Goal: Information Seeking & Learning: Find specific fact

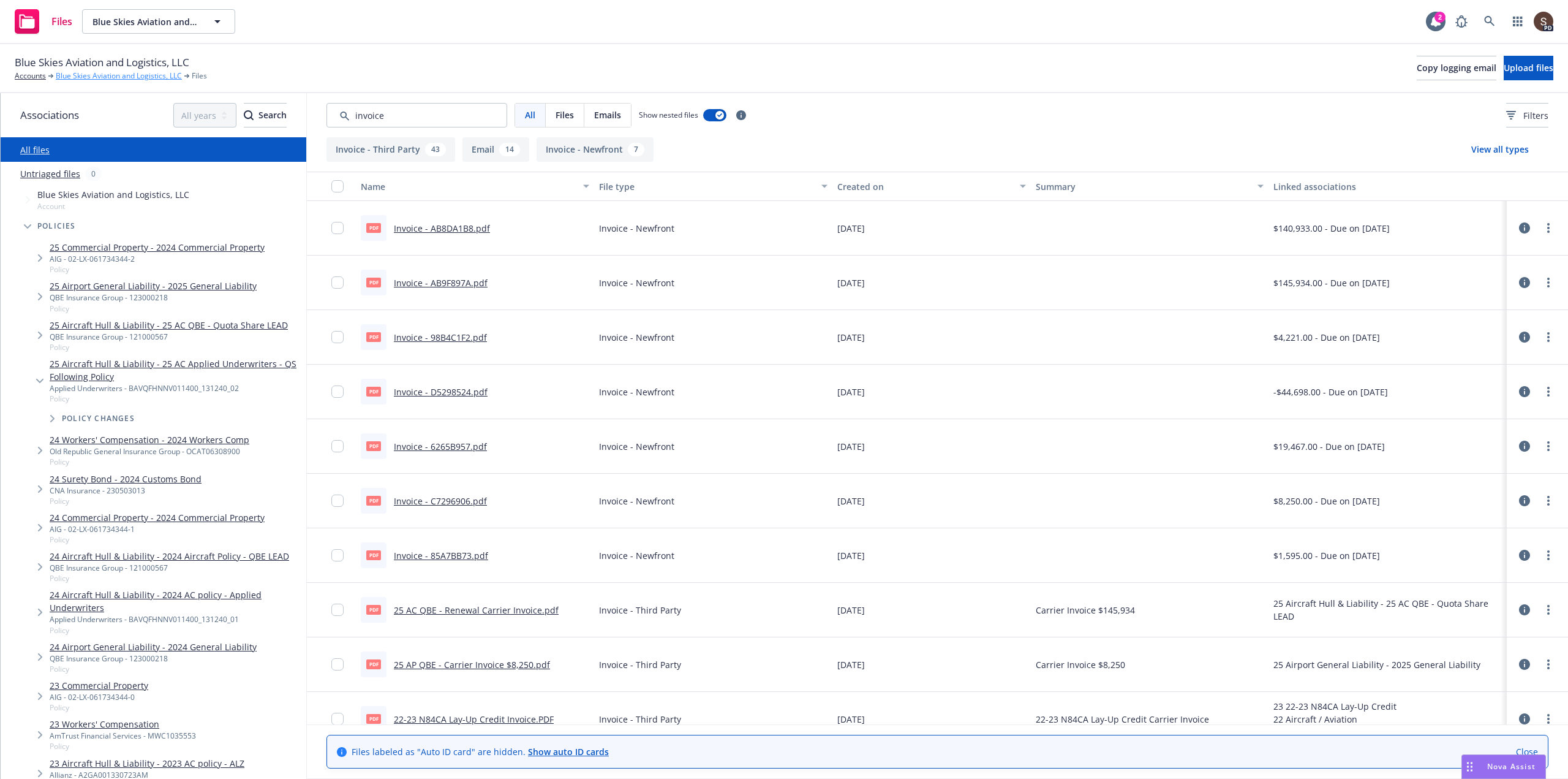
click at [117, 75] on link "Blue Skies Aviation and Logistics, LLC" at bounding box center [118, 76] width 126 height 11
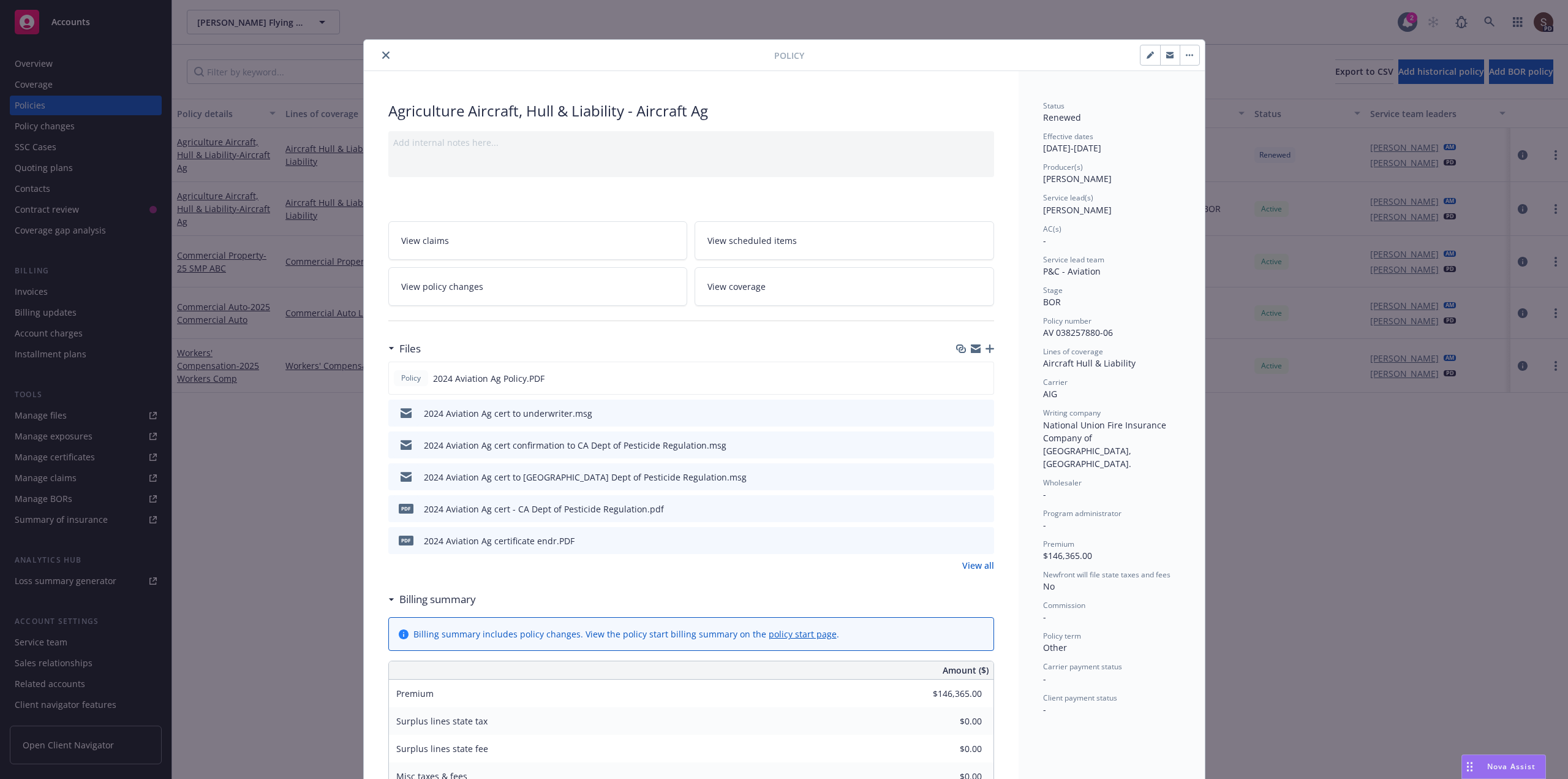
scroll to position [37, 0]
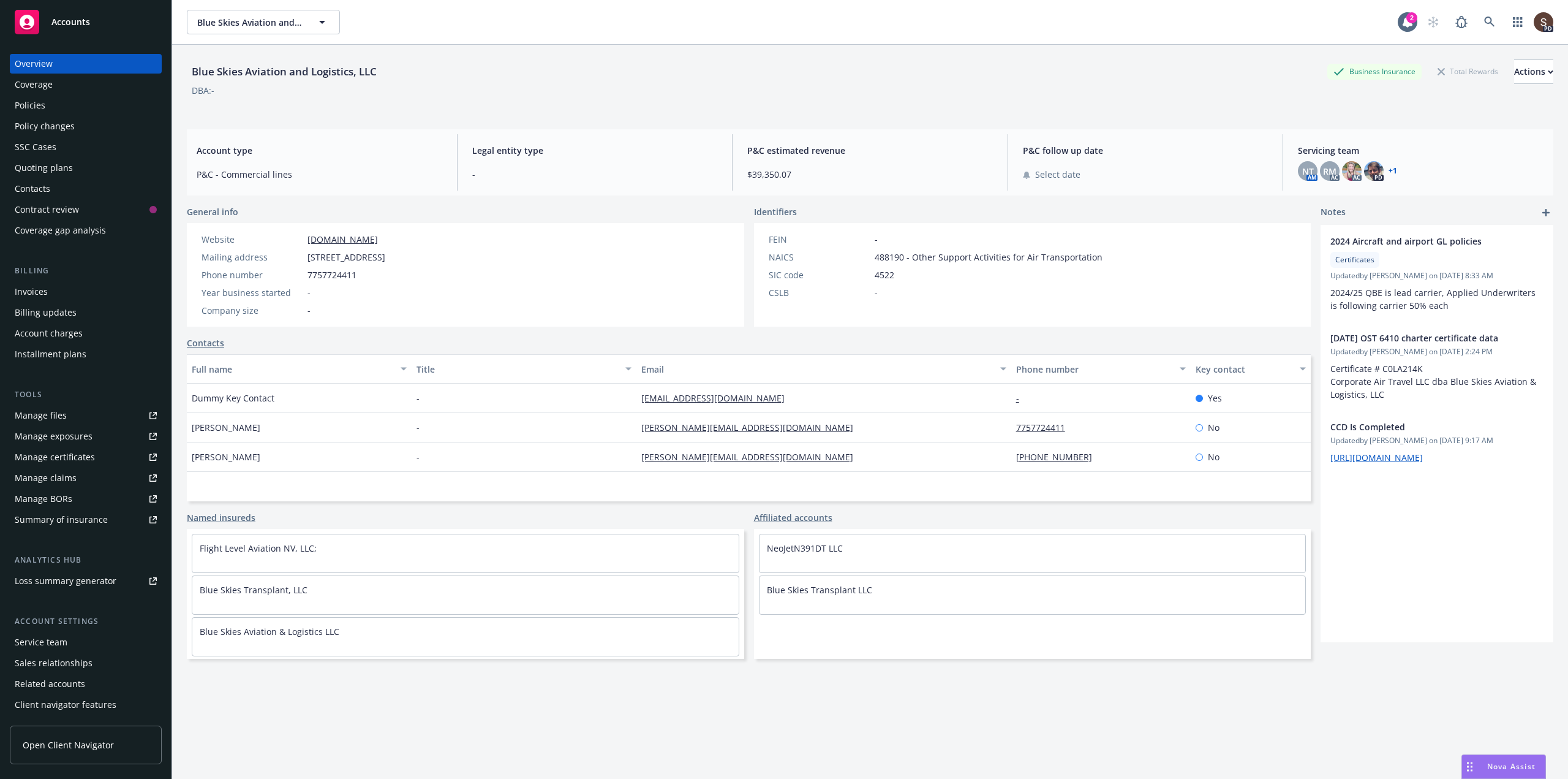
click at [39, 106] on div "Policies" at bounding box center [30, 105] width 30 height 20
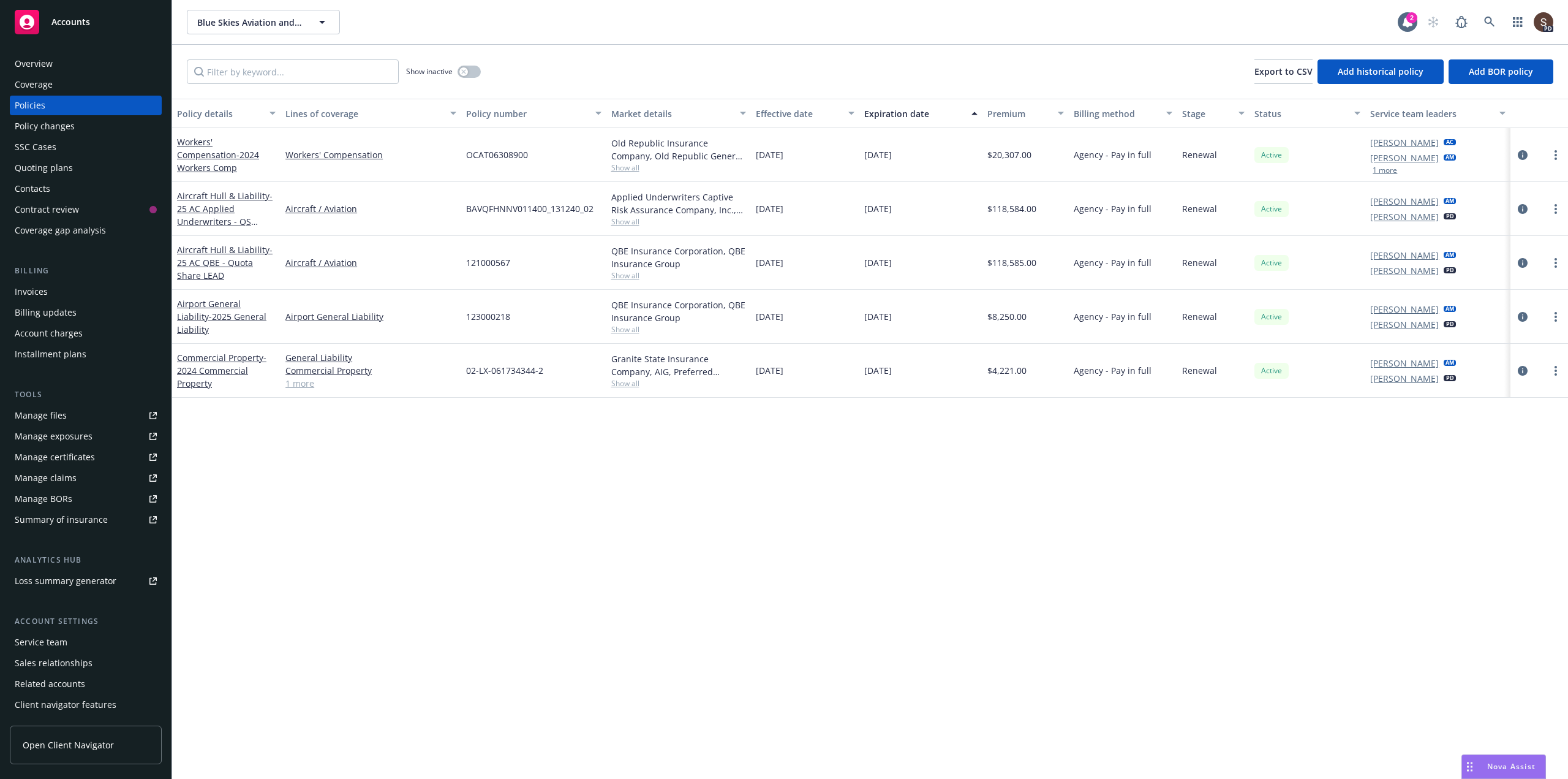
click at [42, 68] on div "Overview" at bounding box center [34, 63] width 38 height 20
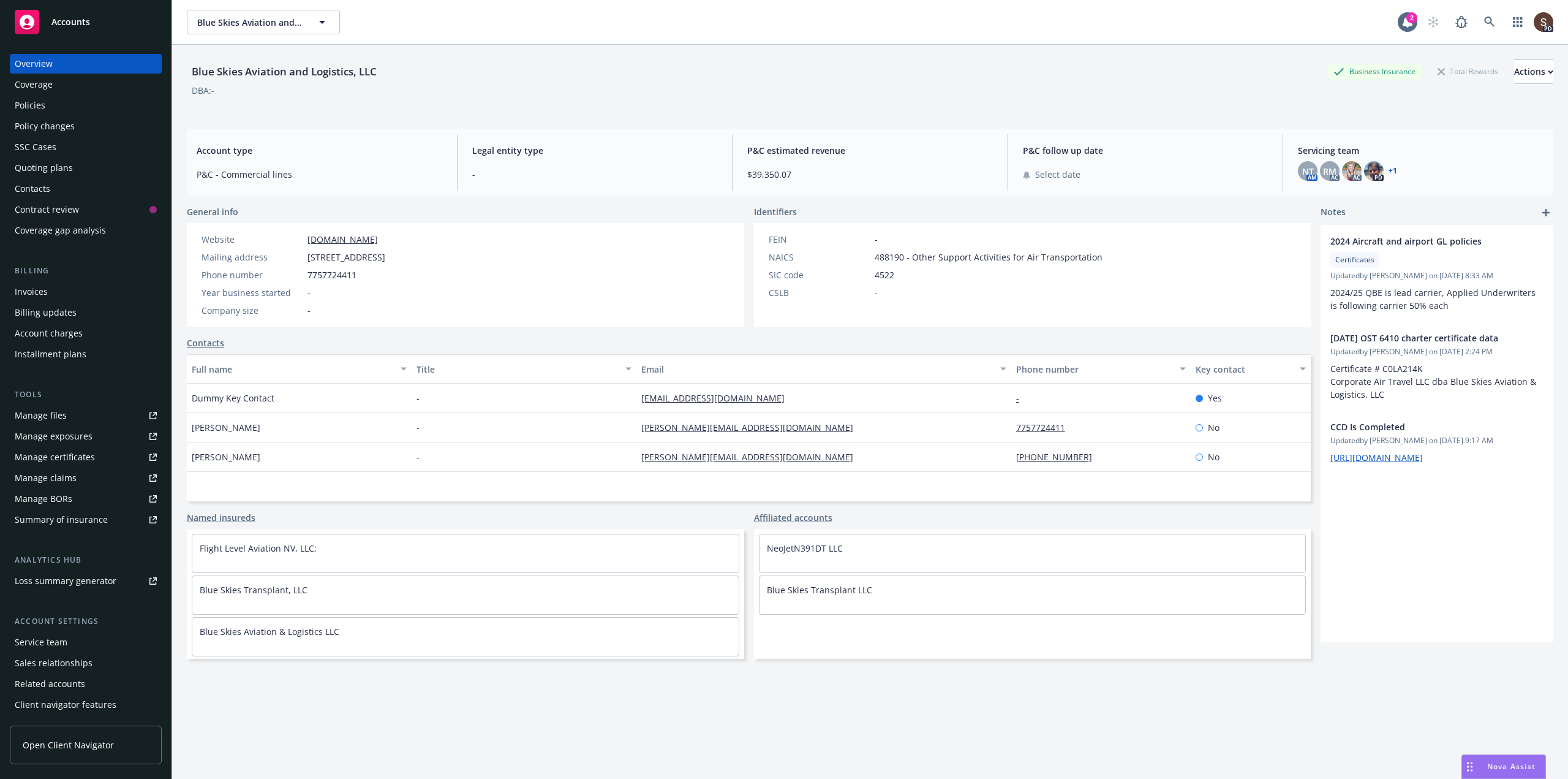
click at [36, 101] on div "Policies" at bounding box center [30, 105] width 30 height 20
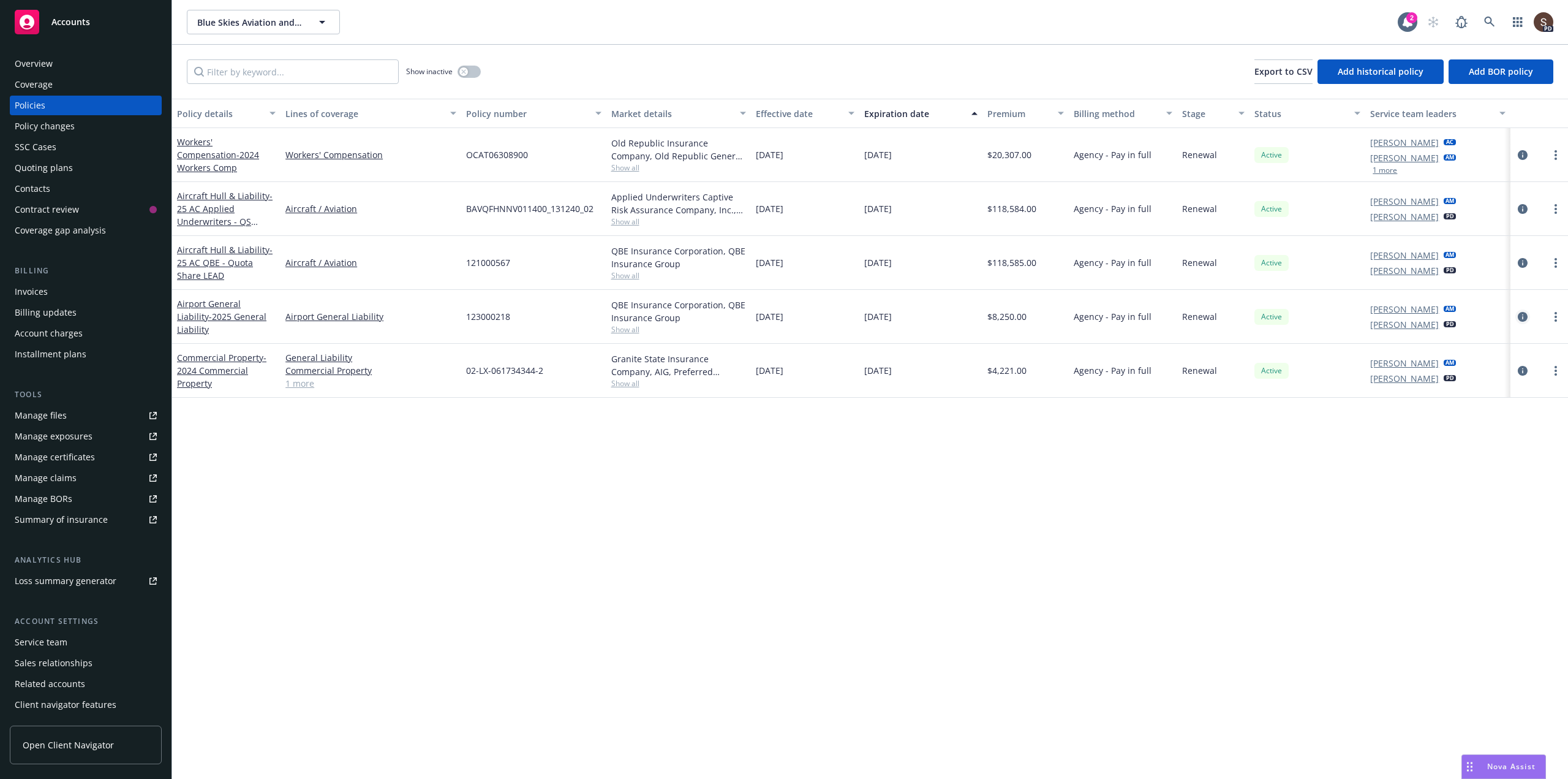
click at [1519, 314] on icon "circleInformation" at bounding box center [1523, 316] width 9 height 9
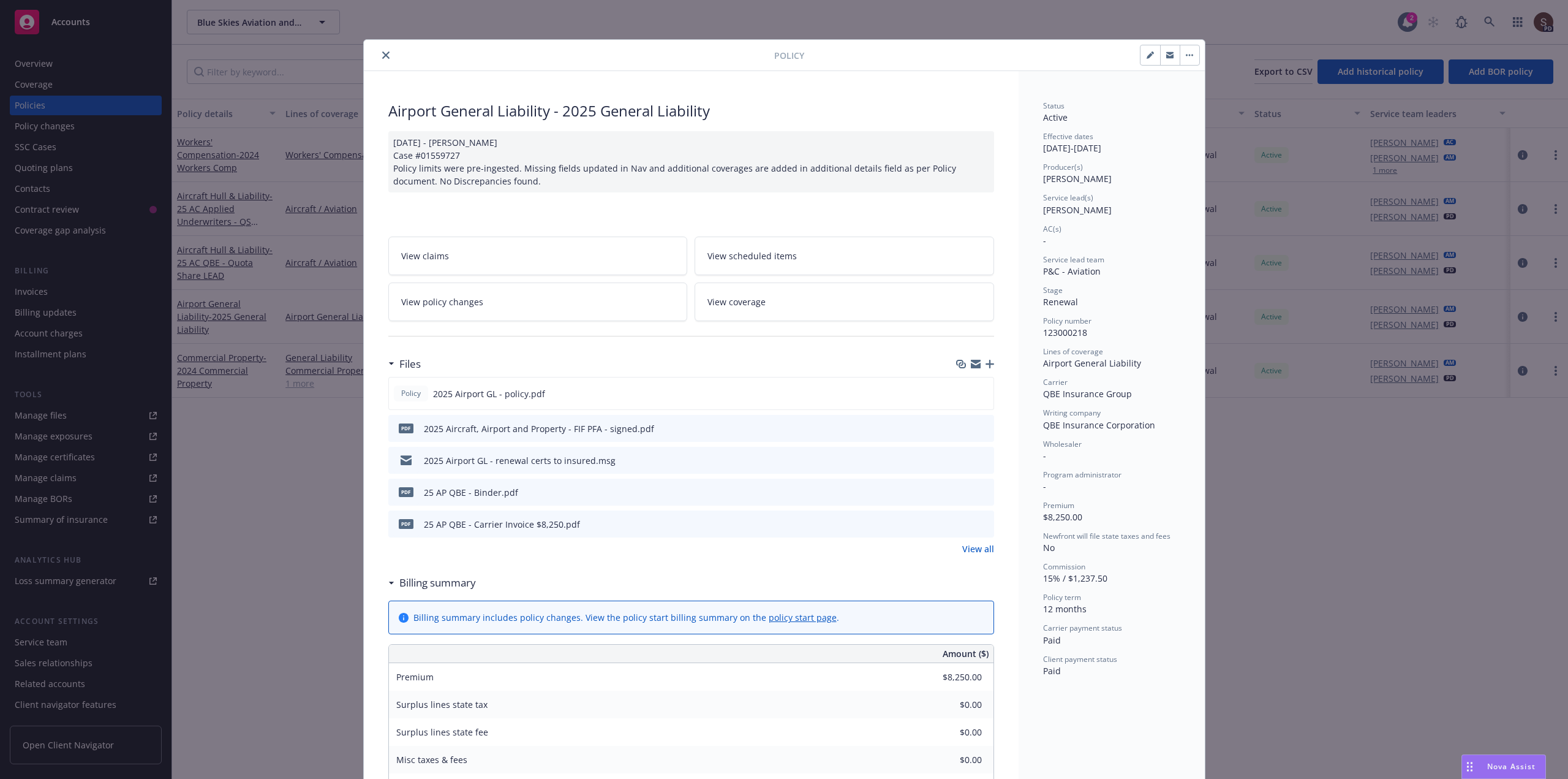
click at [382, 57] on icon "close" at bounding box center [386, 55] width 8 height 8
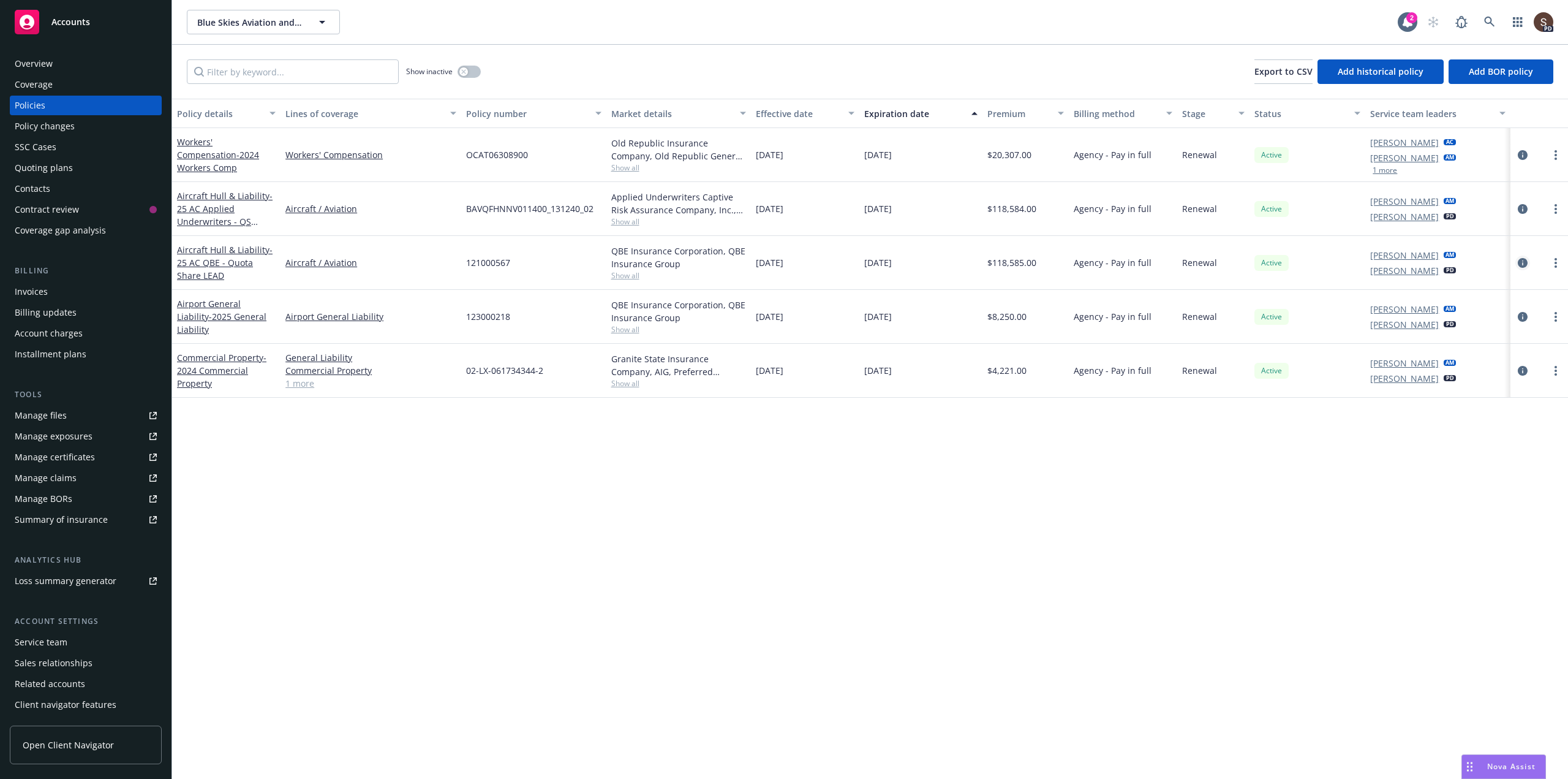
click at [1522, 261] on icon "circleInformation" at bounding box center [1523, 263] width 9 height 9
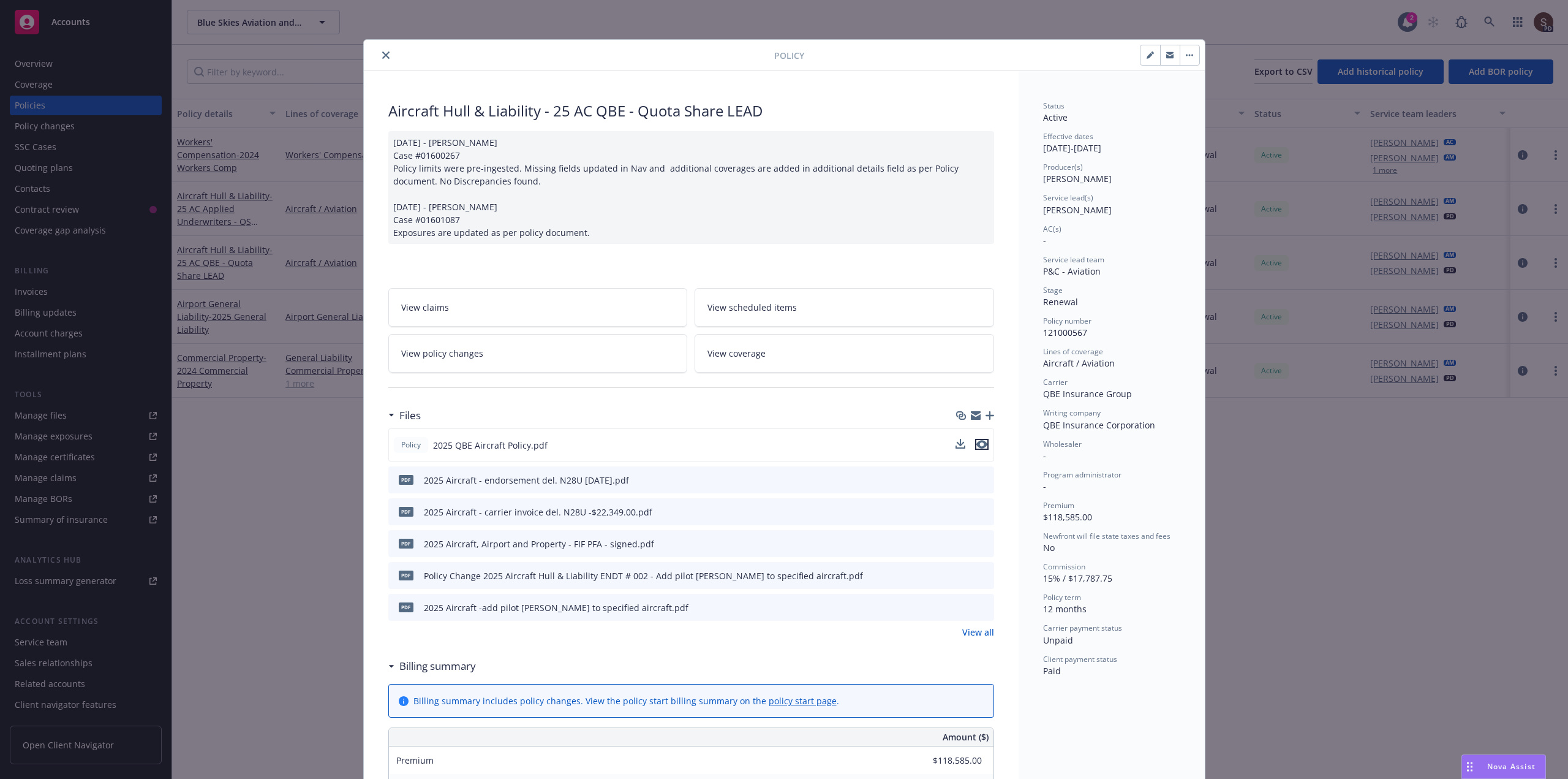
click at [977, 442] on icon "preview file" at bounding box center [982, 444] width 11 height 9
click at [382, 54] on icon "close" at bounding box center [386, 55] width 8 height 8
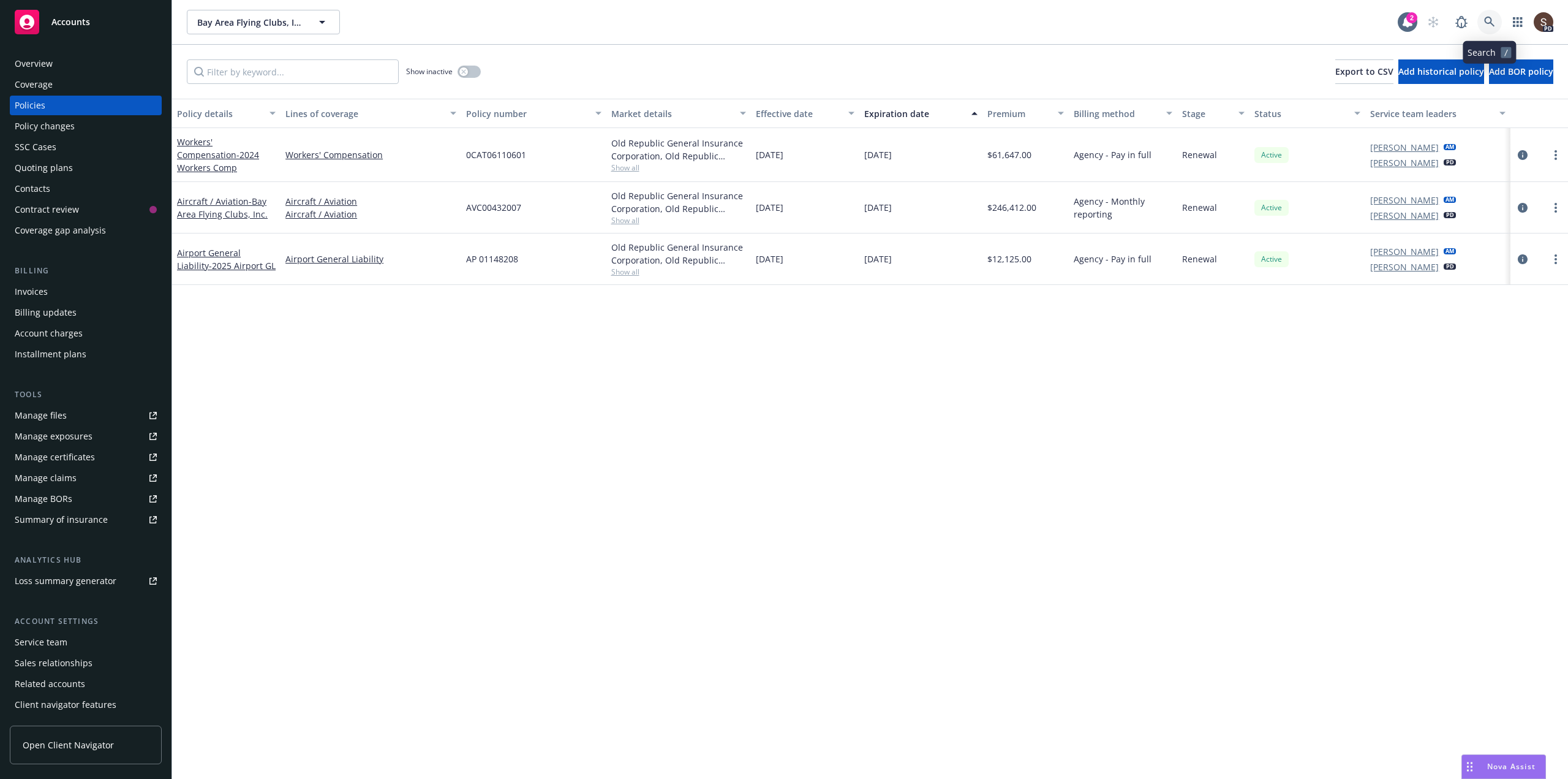
click at [1494, 20] on icon at bounding box center [1489, 22] width 11 height 11
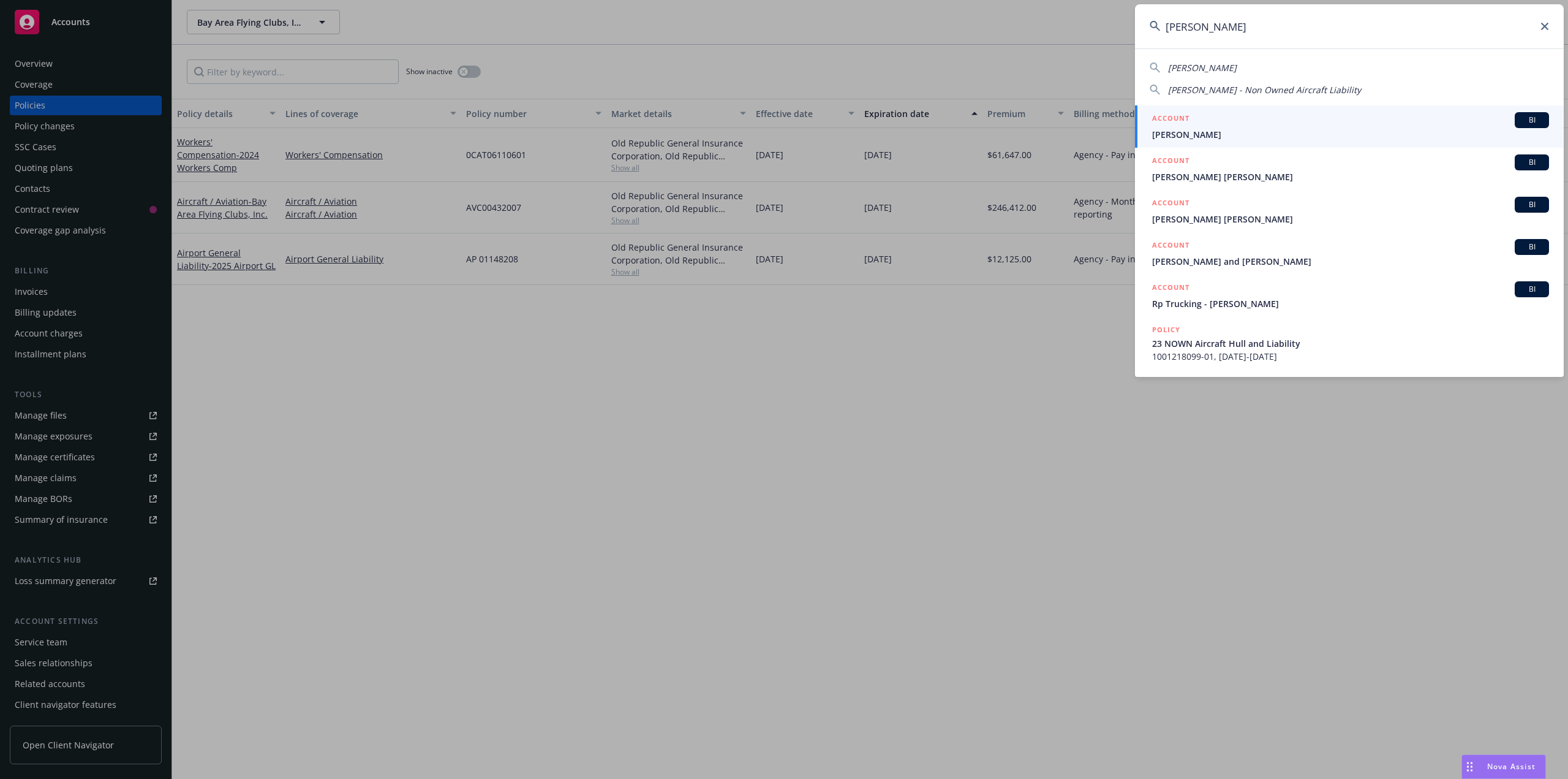
type input "andrew rice"
click at [1185, 124] on h5 "ACCOUNT" at bounding box center [1171, 119] width 37 height 15
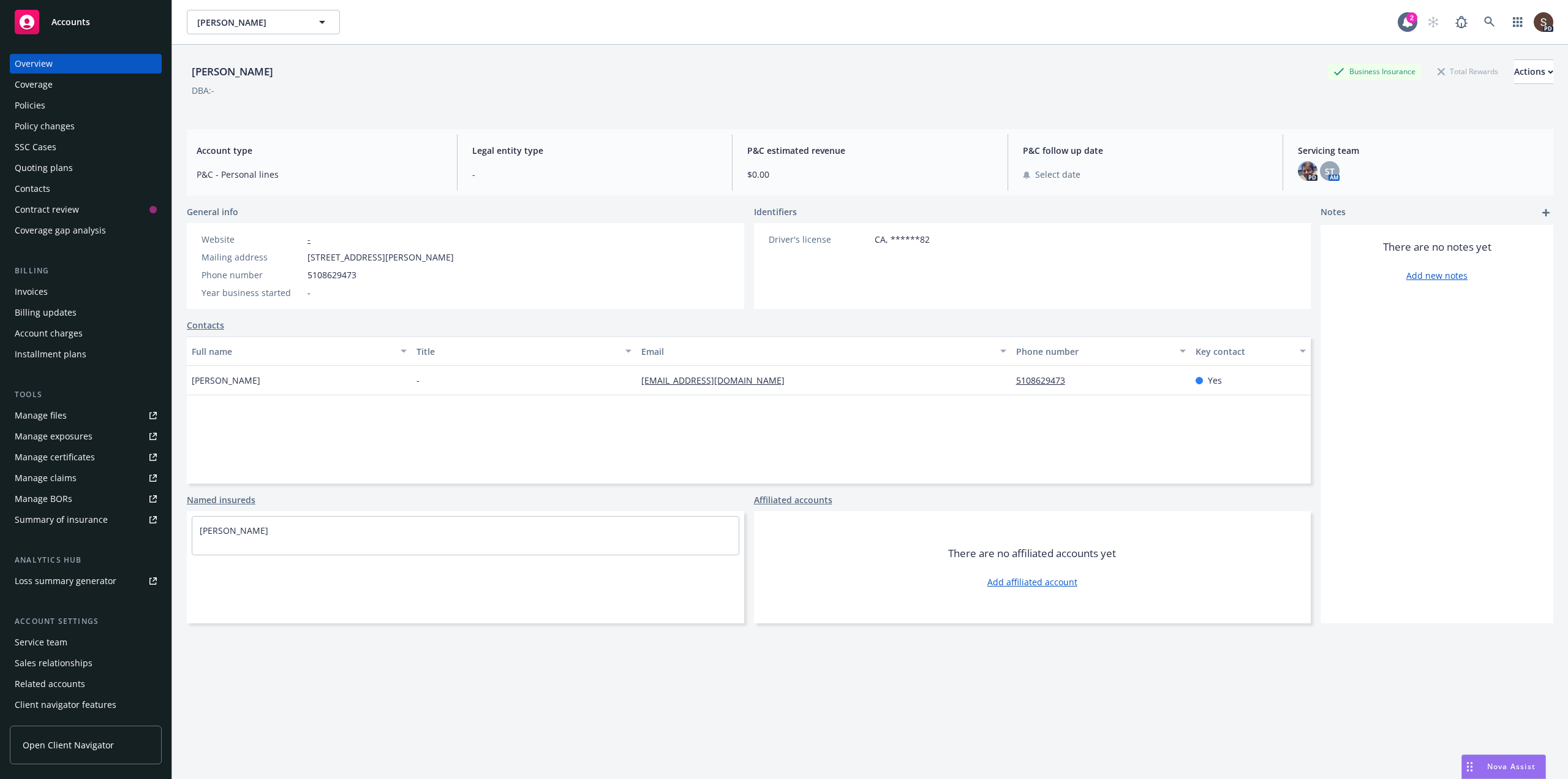
click at [30, 416] on div "Manage files" at bounding box center [41, 416] width 52 height 20
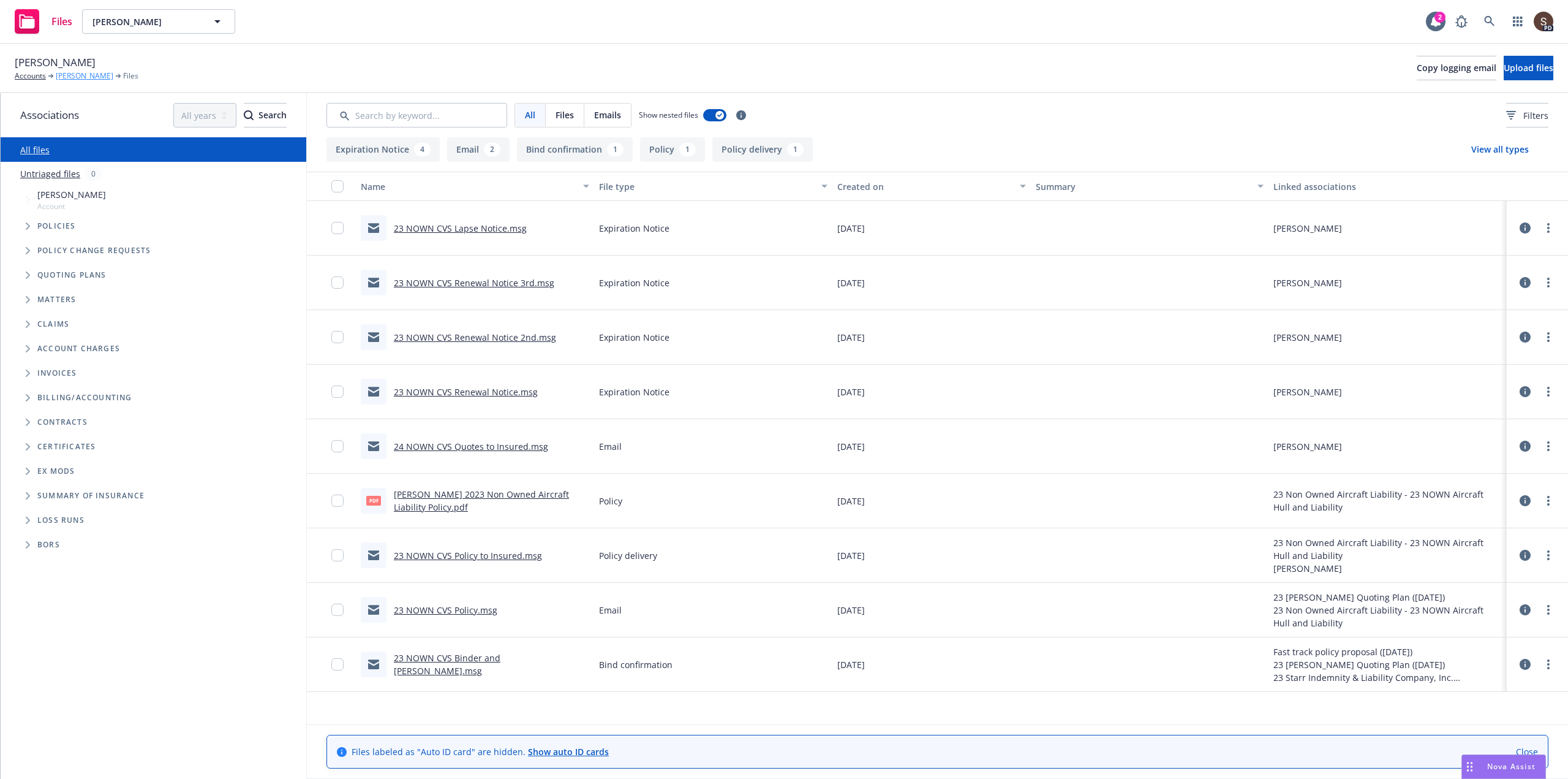
click at [86, 80] on link "Andrew Rice" at bounding box center [84, 76] width 58 height 11
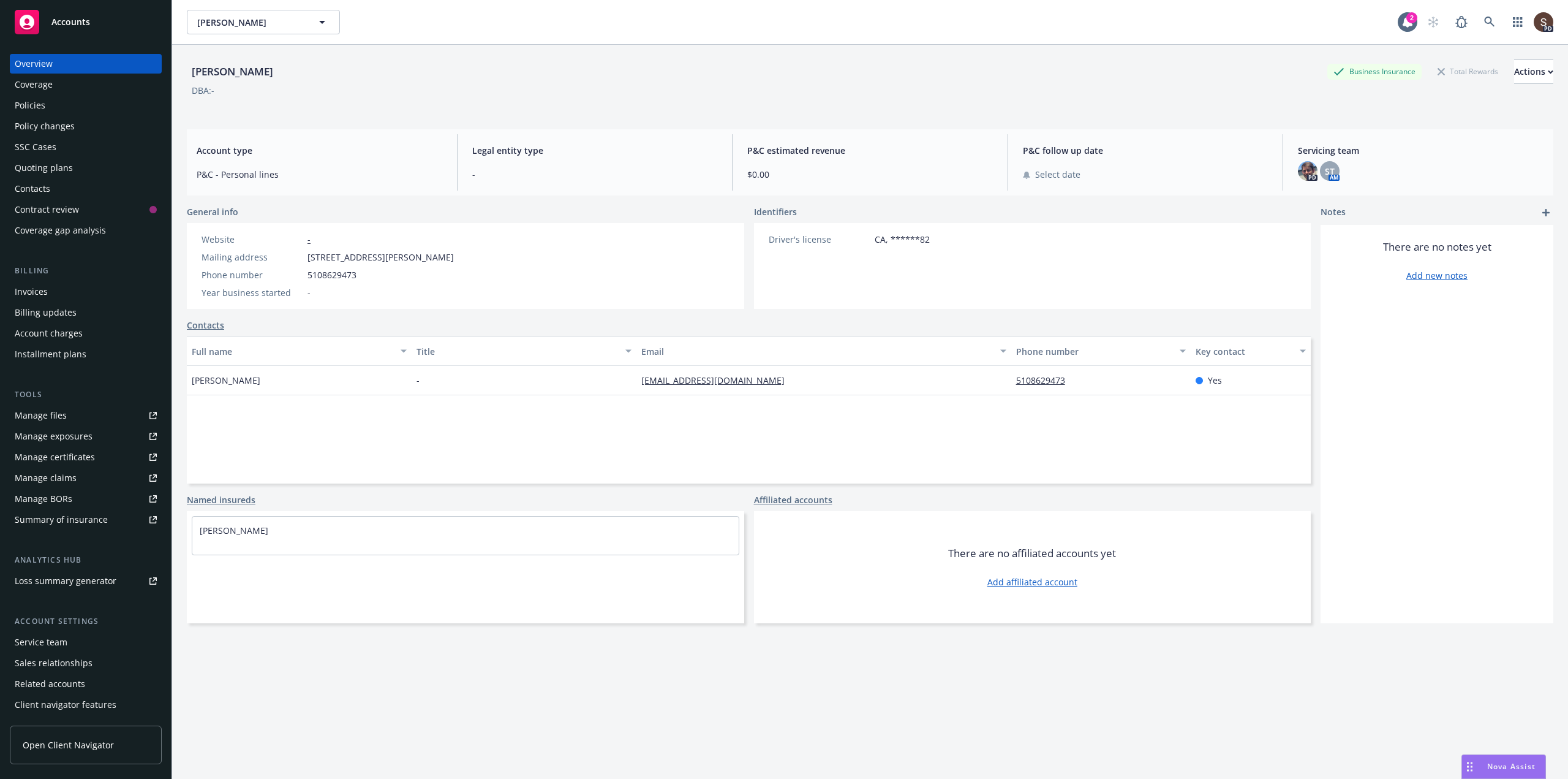
click at [661, 381] on link "[EMAIL_ADDRESS][DOMAIN_NAME]" at bounding box center [718, 380] width 153 height 11
click at [49, 413] on div "Manage files" at bounding box center [41, 416] width 52 height 20
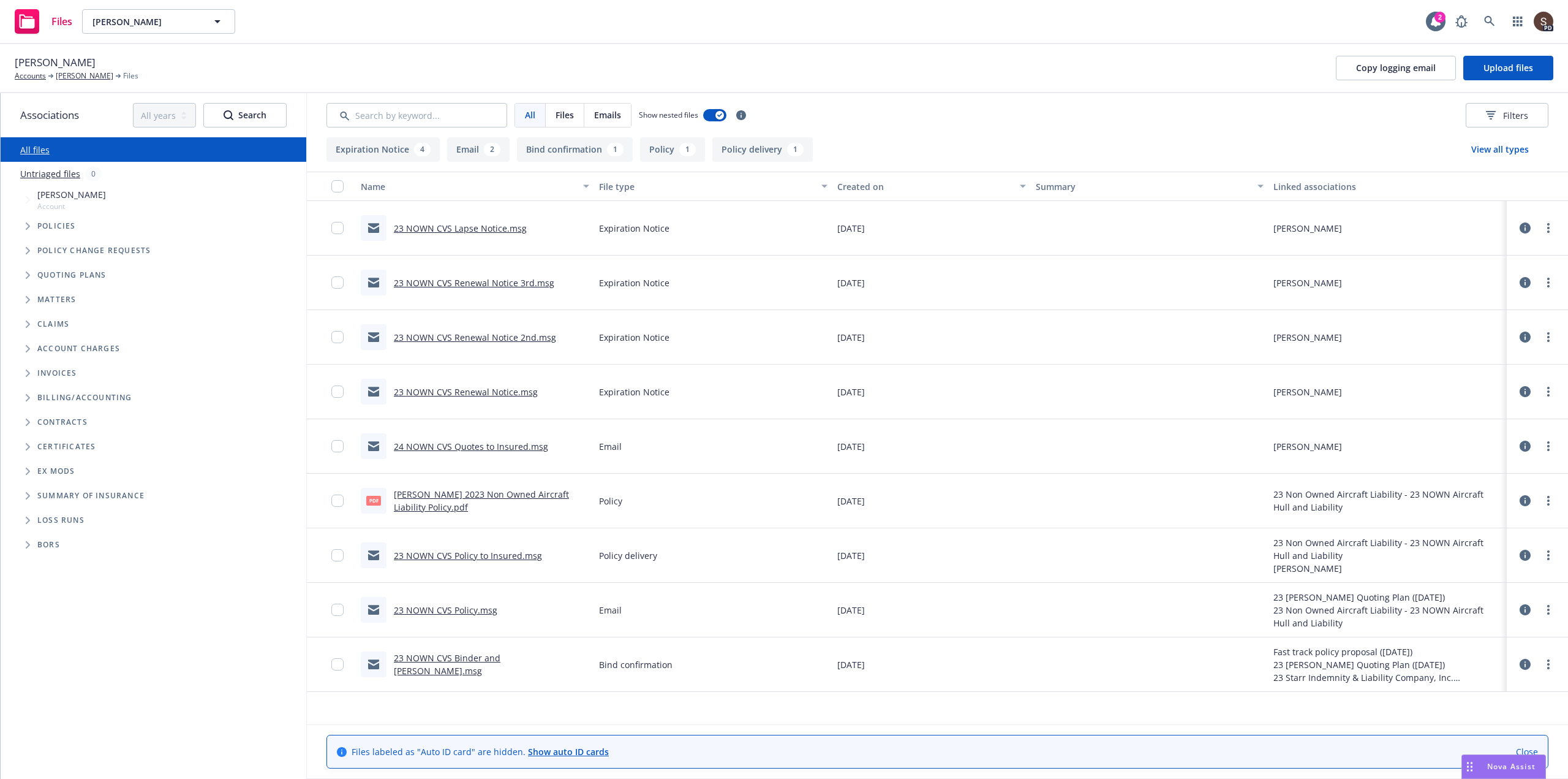
click at [473, 497] on link "ANDREW E. RICE 2023 Non Owned Aircraft Liability Policy.pdf" at bounding box center [481, 501] width 175 height 25
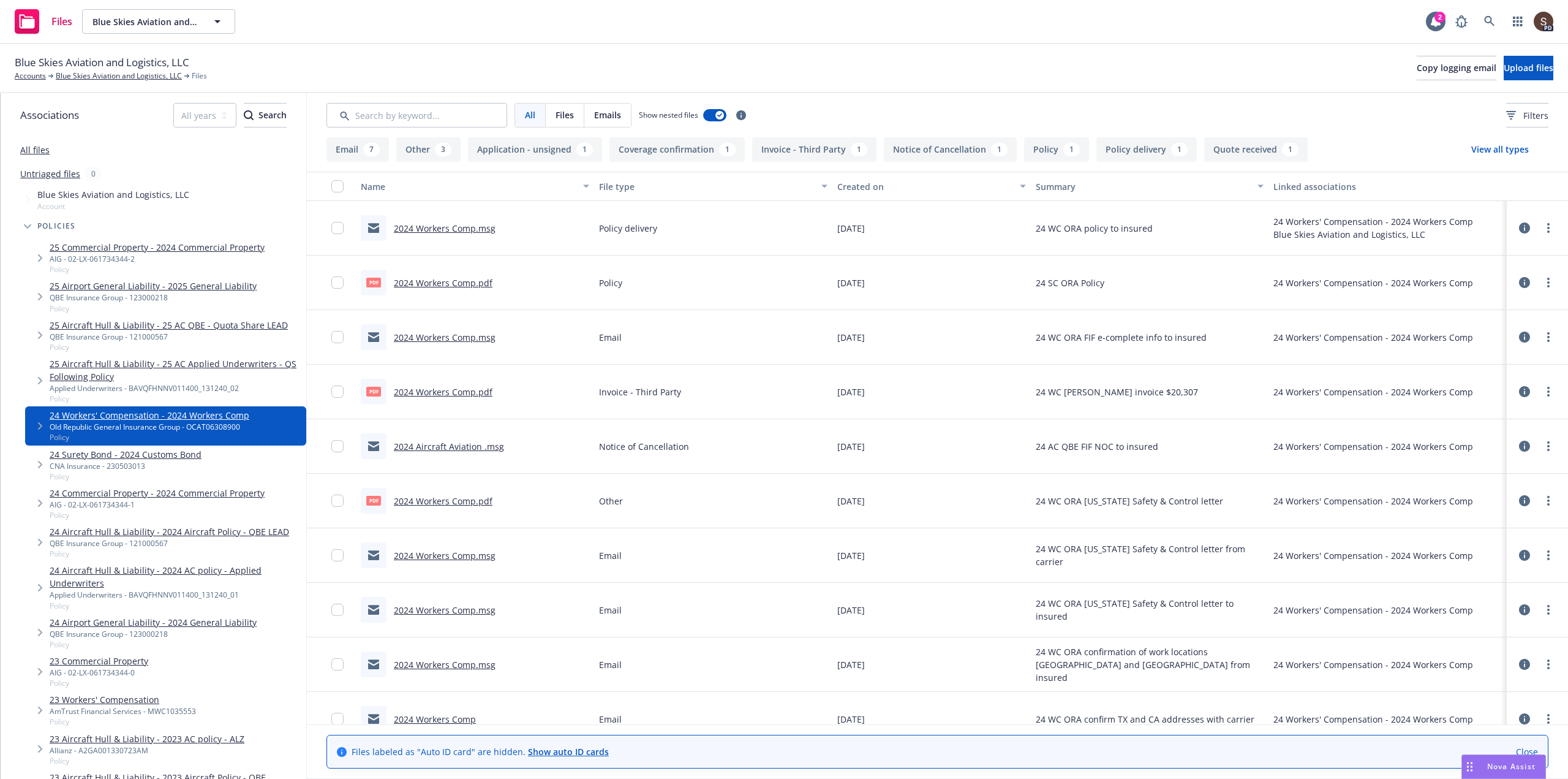
click at [41, 149] on link "All files" at bounding box center [34, 150] width 29 height 11
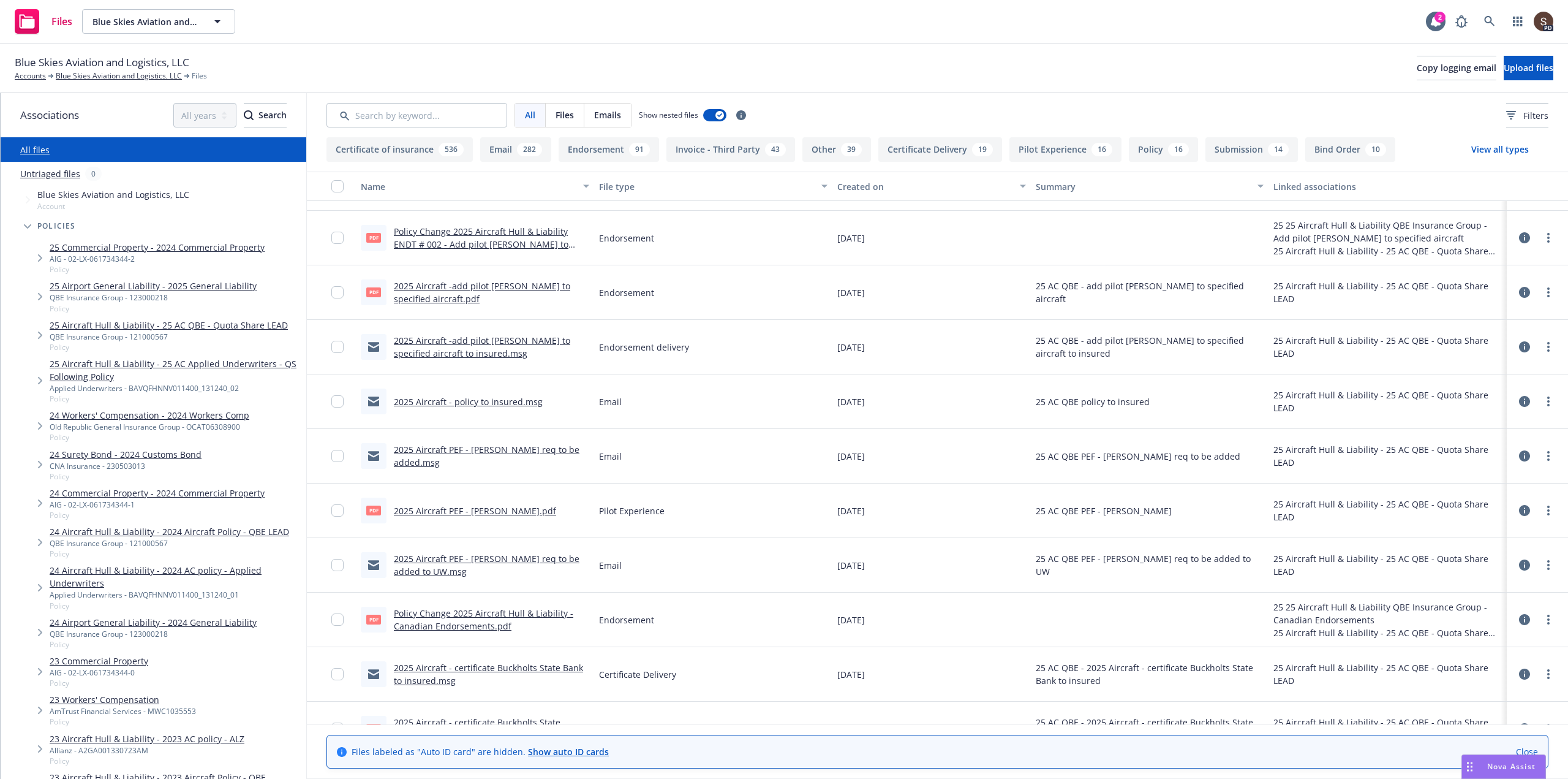
scroll to position [490, 0]
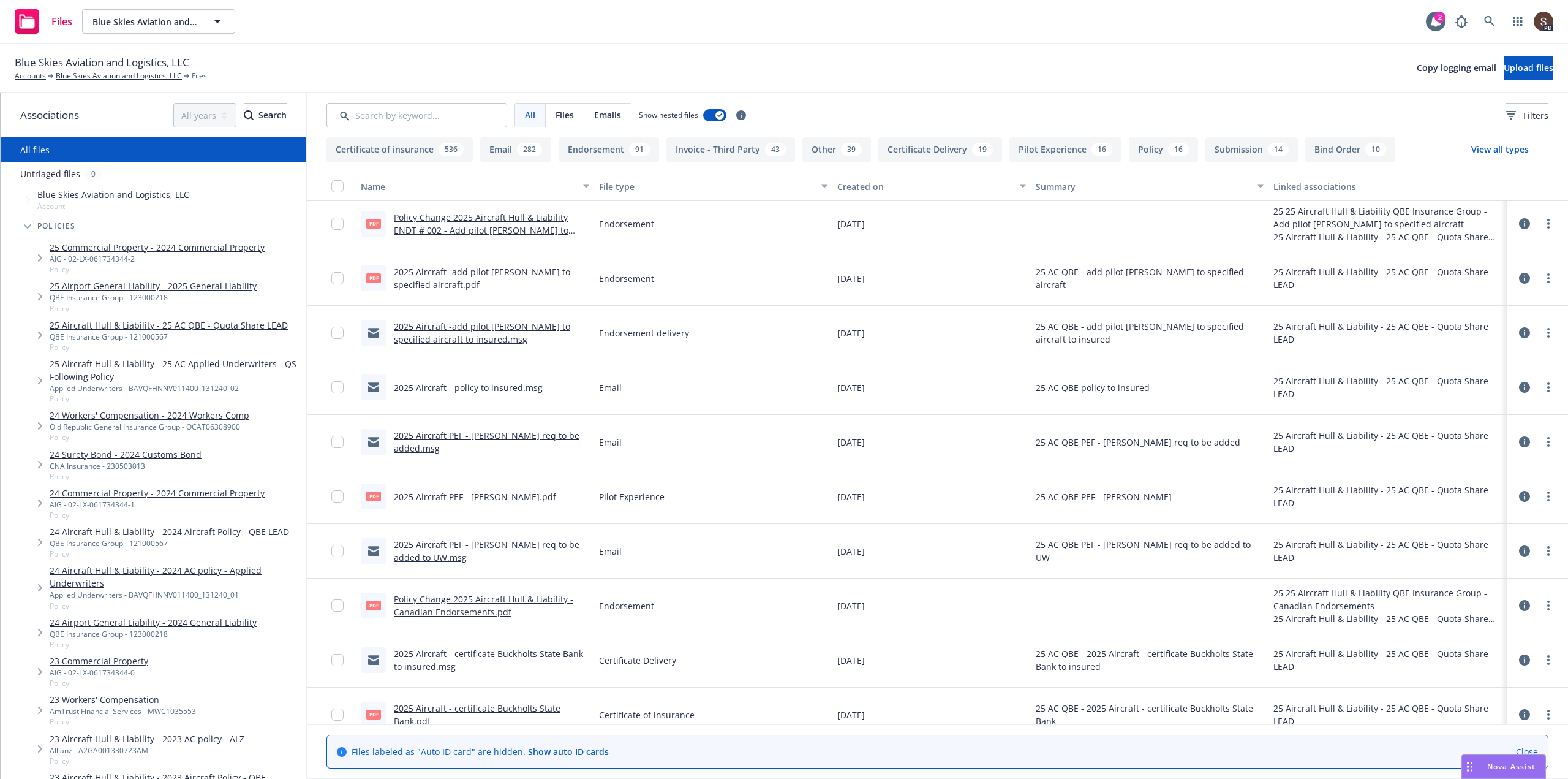
click at [101, 68] on span "Blue Skies Aviation and Logistics, LLC" at bounding box center [102, 62] width 174 height 16
click at [102, 77] on link "Blue Skies Aviation and Logistics, LLC" at bounding box center [118, 76] width 126 height 11
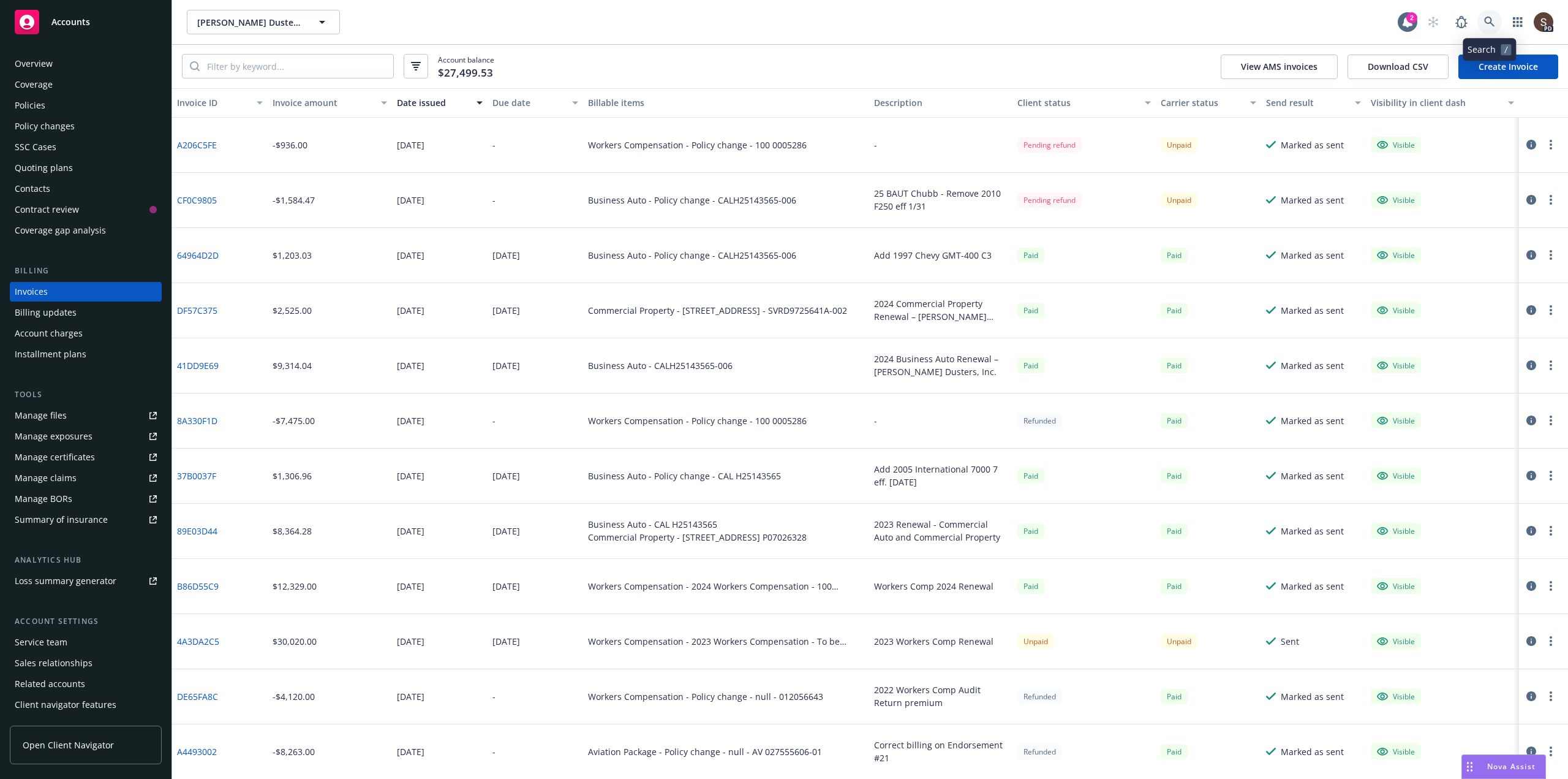
click at [1491, 15] on link at bounding box center [1489, 22] width 25 height 25
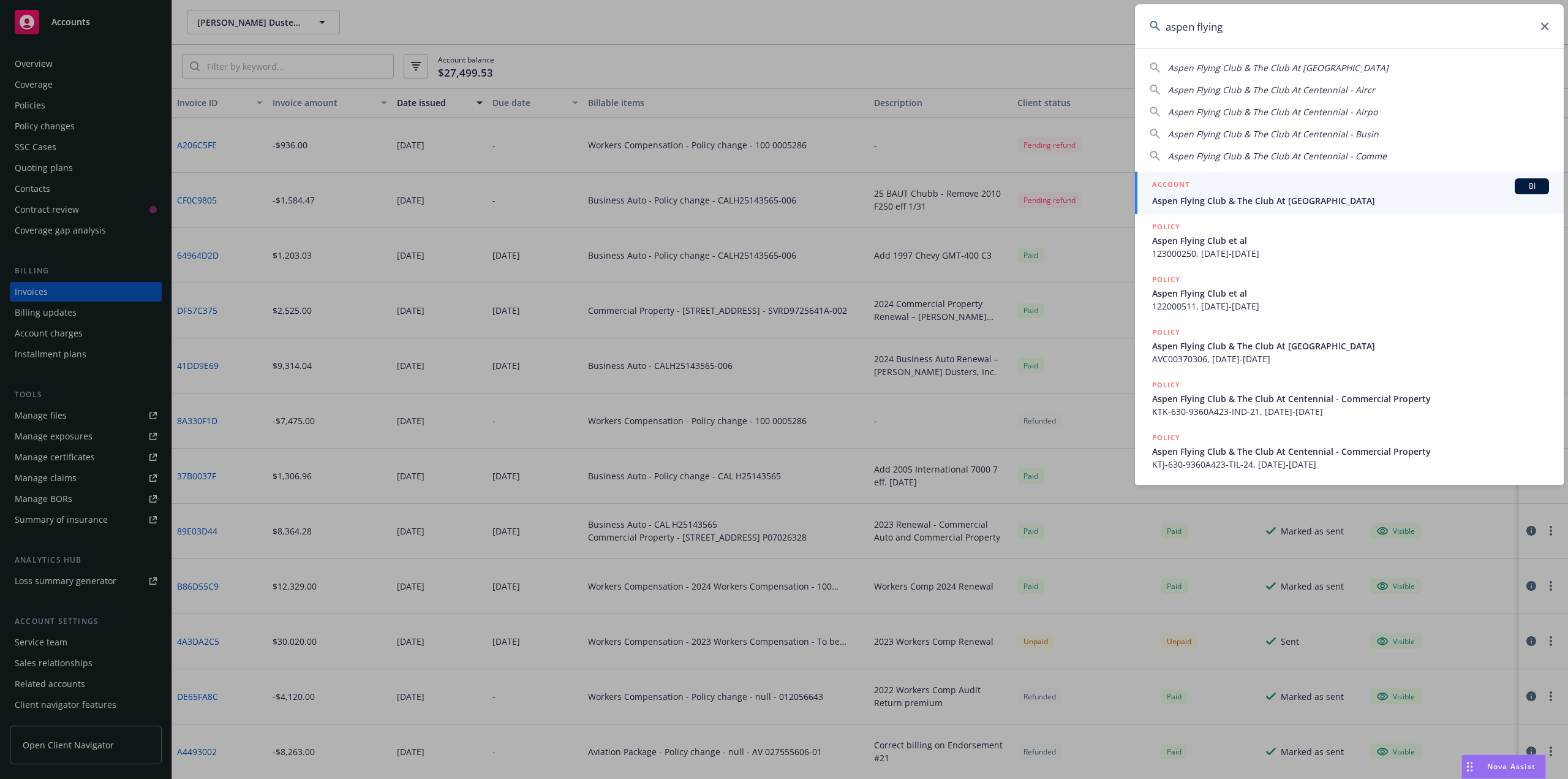
type input "aspen flying"
click at [1303, 190] on div "ACCOUNT BI" at bounding box center [1350, 186] width 396 height 16
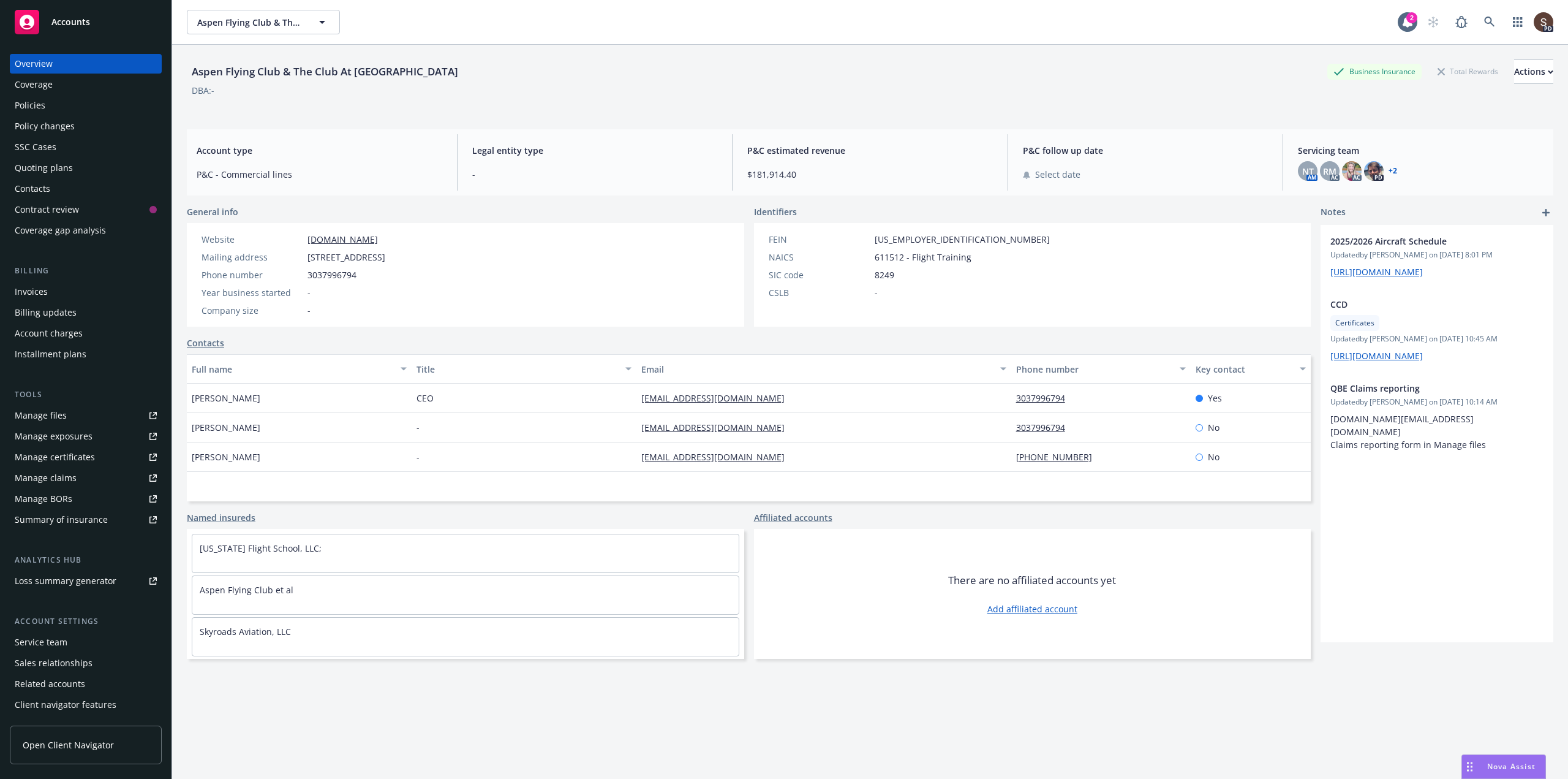
click at [44, 294] on div "Invoices" at bounding box center [31, 292] width 33 height 20
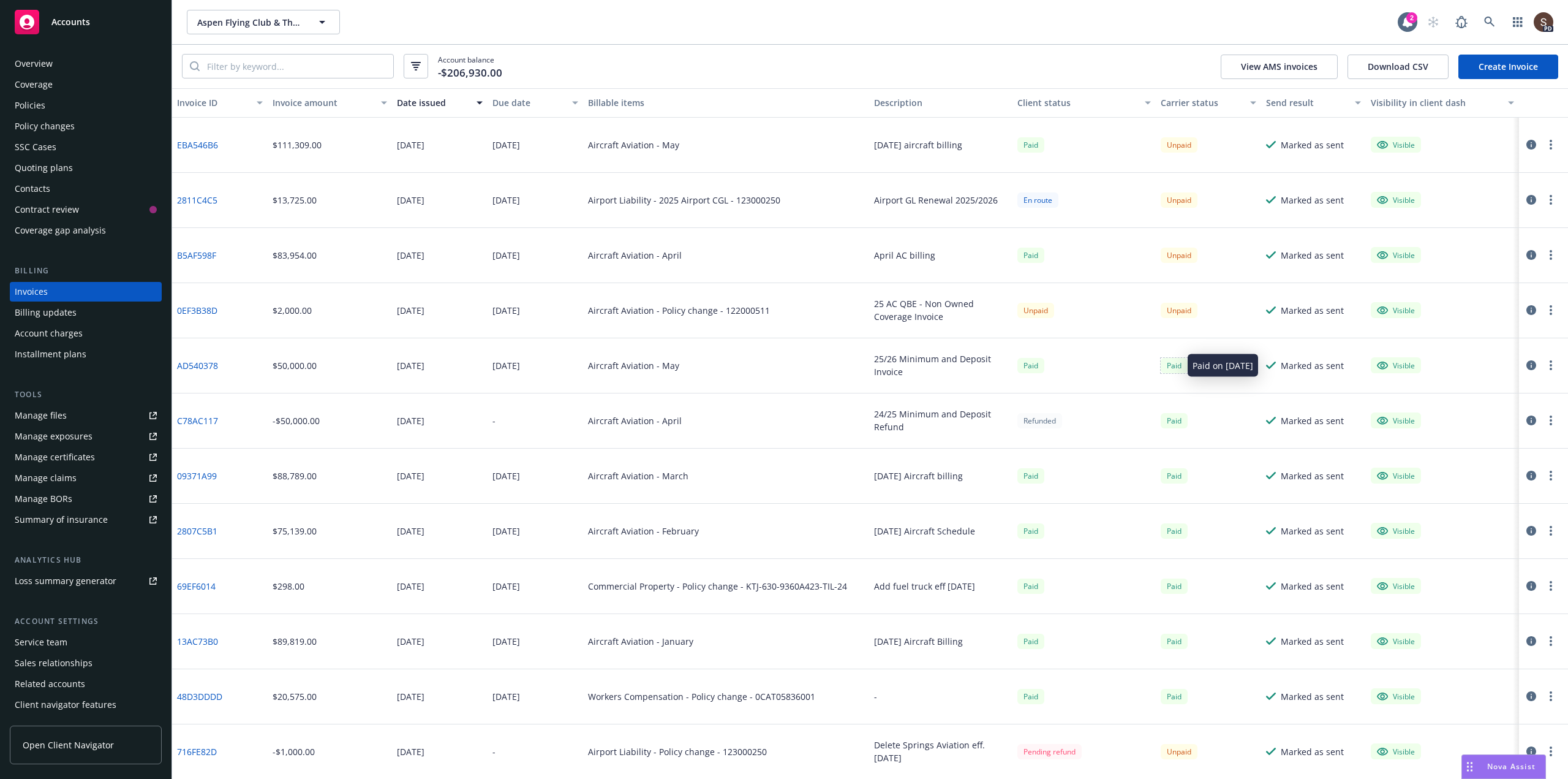
click at [1164, 362] on div "Paid" at bounding box center [1174, 365] width 26 height 15
click at [1172, 369] on div "Paid" at bounding box center [1174, 365] width 26 height 15
click at [1526, 363] on icon "button" at bounding box center [1531, 365] width 9 height 9
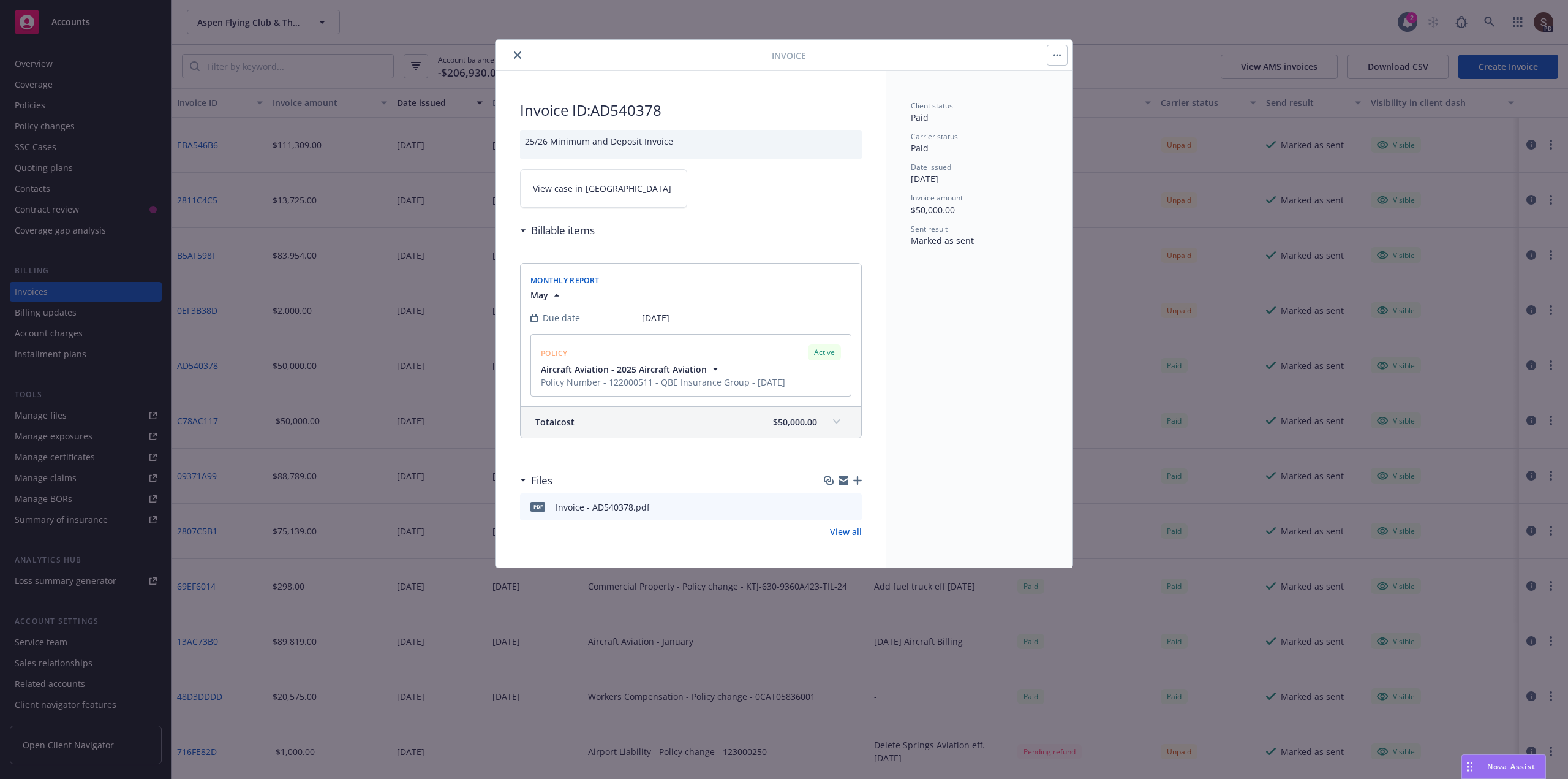
click at [520, 55] on icon "close" at bounding box center [518, 55] width 8 height 8
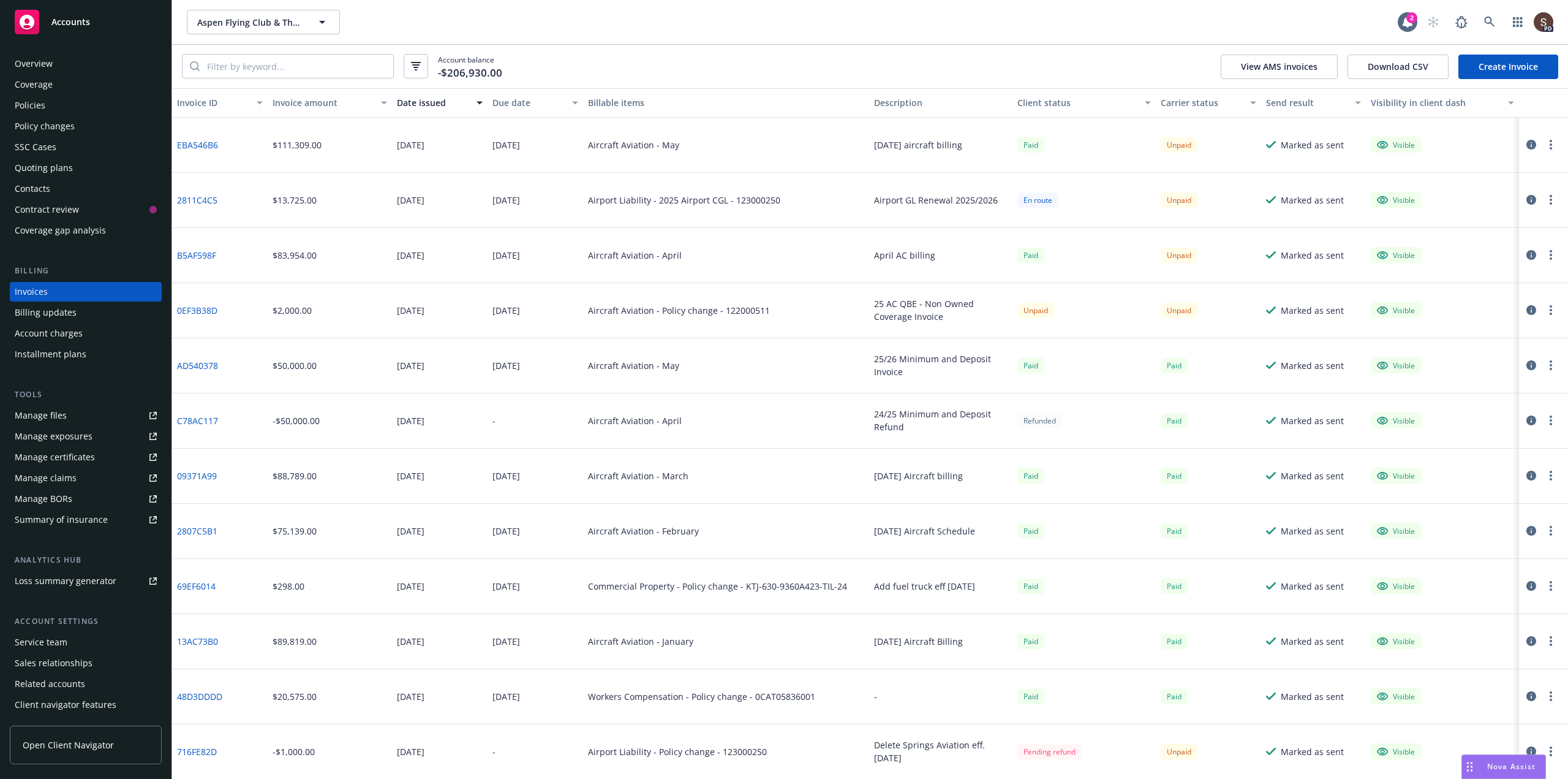
click at [1526, 422] on icon "button" at bounding box center [1531, 420] width 9 height 9
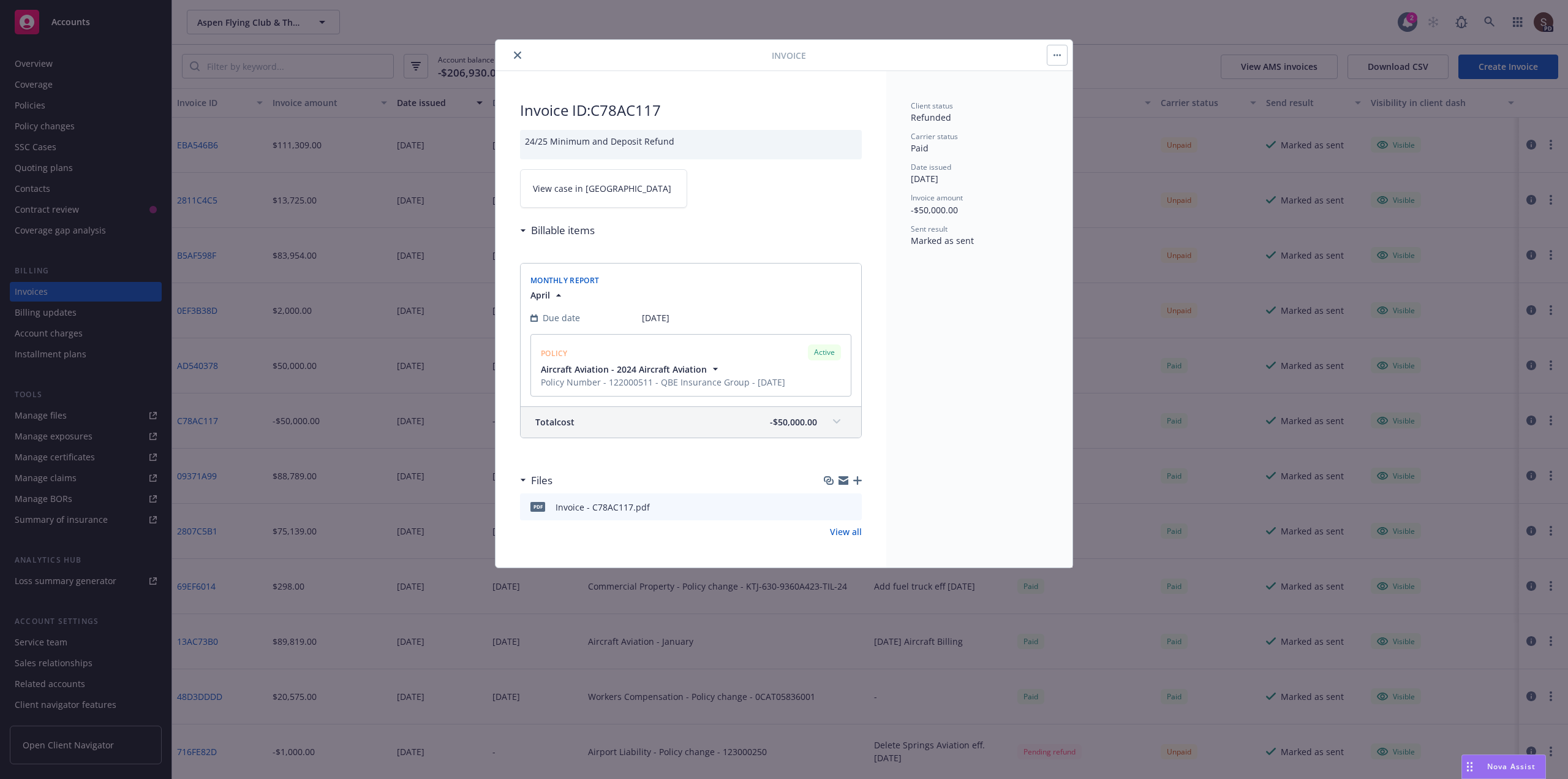
click at [517, 58] on icon "close" at bounding box center [518, 55] width 8 height 8
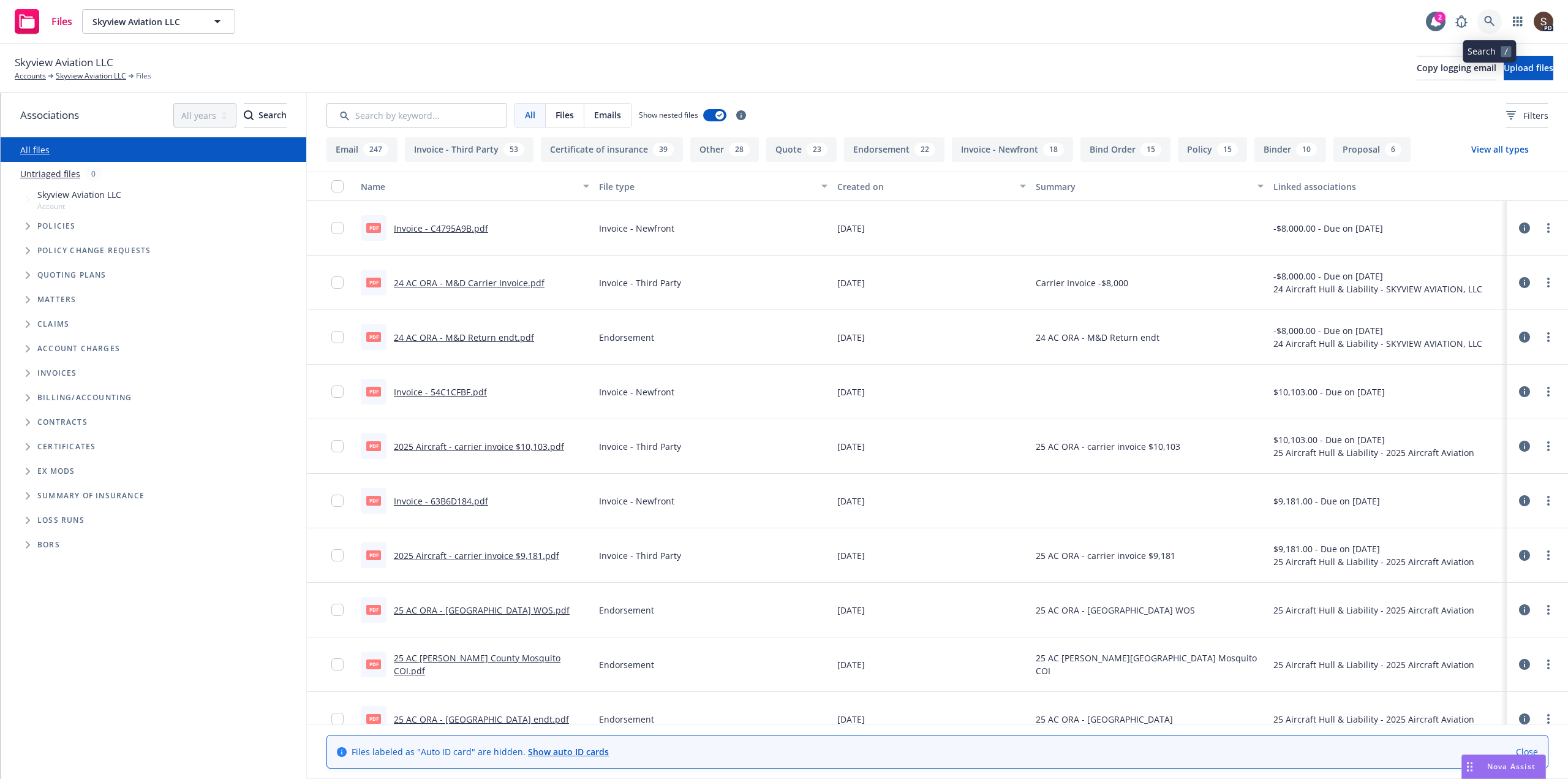
click at [1487, 22] on icon at bounding box center [1489, 22] width 11 height 11
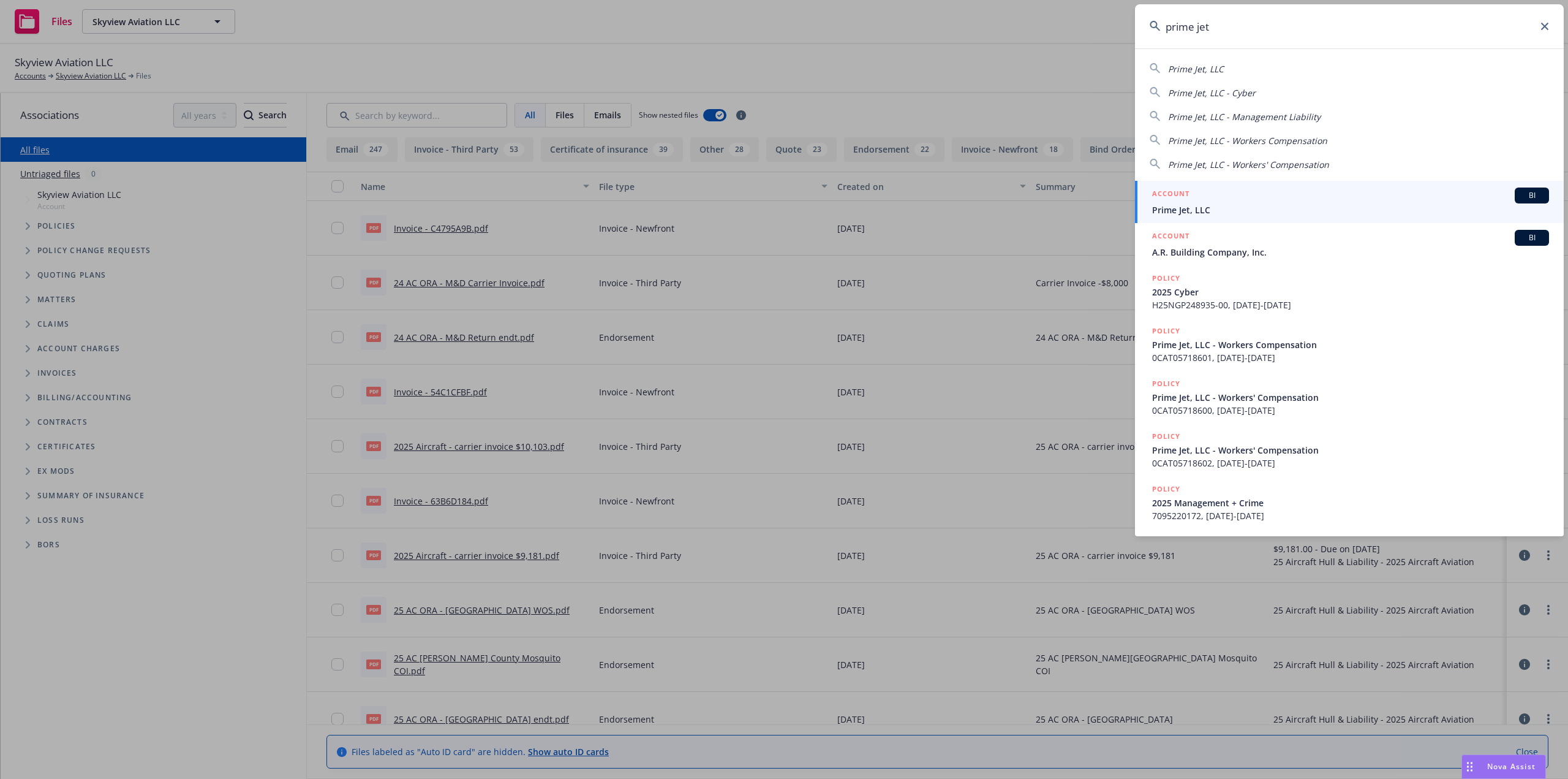
type input "prime jet"
click at [1201, 209] on span "Prime Jet, LLC" at bounding box center [1350, 210] width 396 height 13
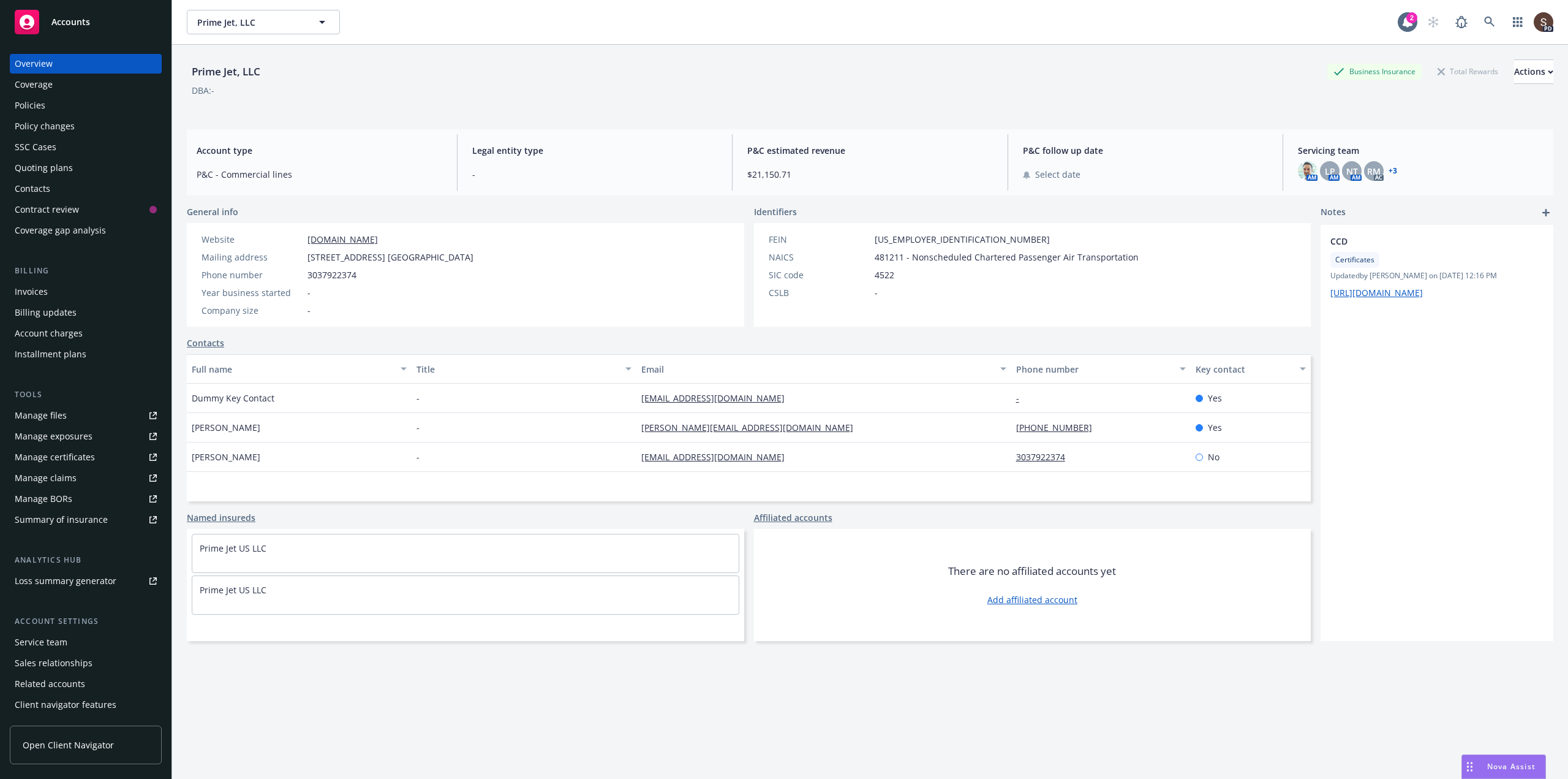
click at [31, 289] on div "Invoices" at bounding box center [31, 292] width 33 height 20
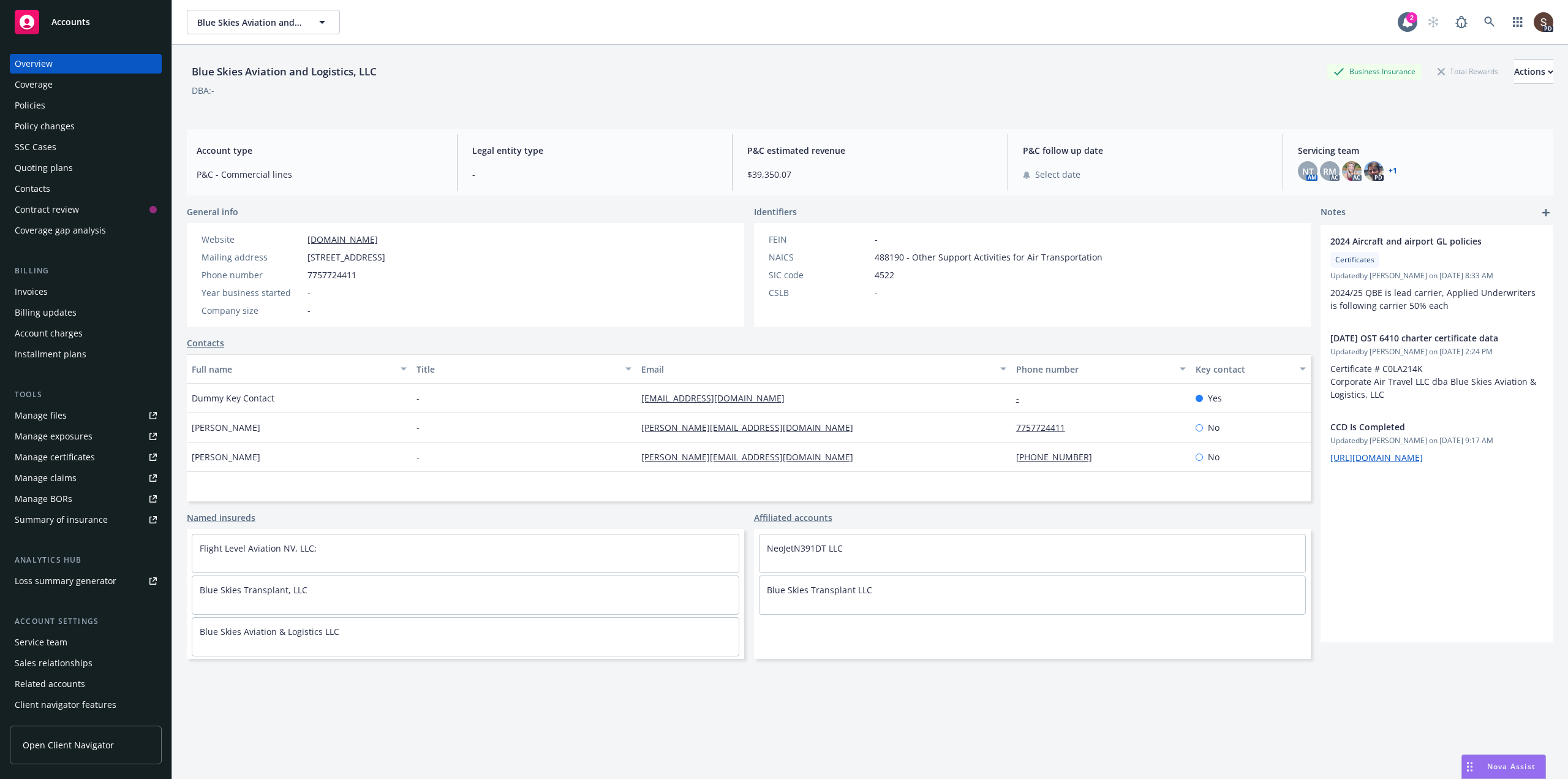
click at [32, 105] on div "Policies" at bounding box center [30, 105] width 30 height 20
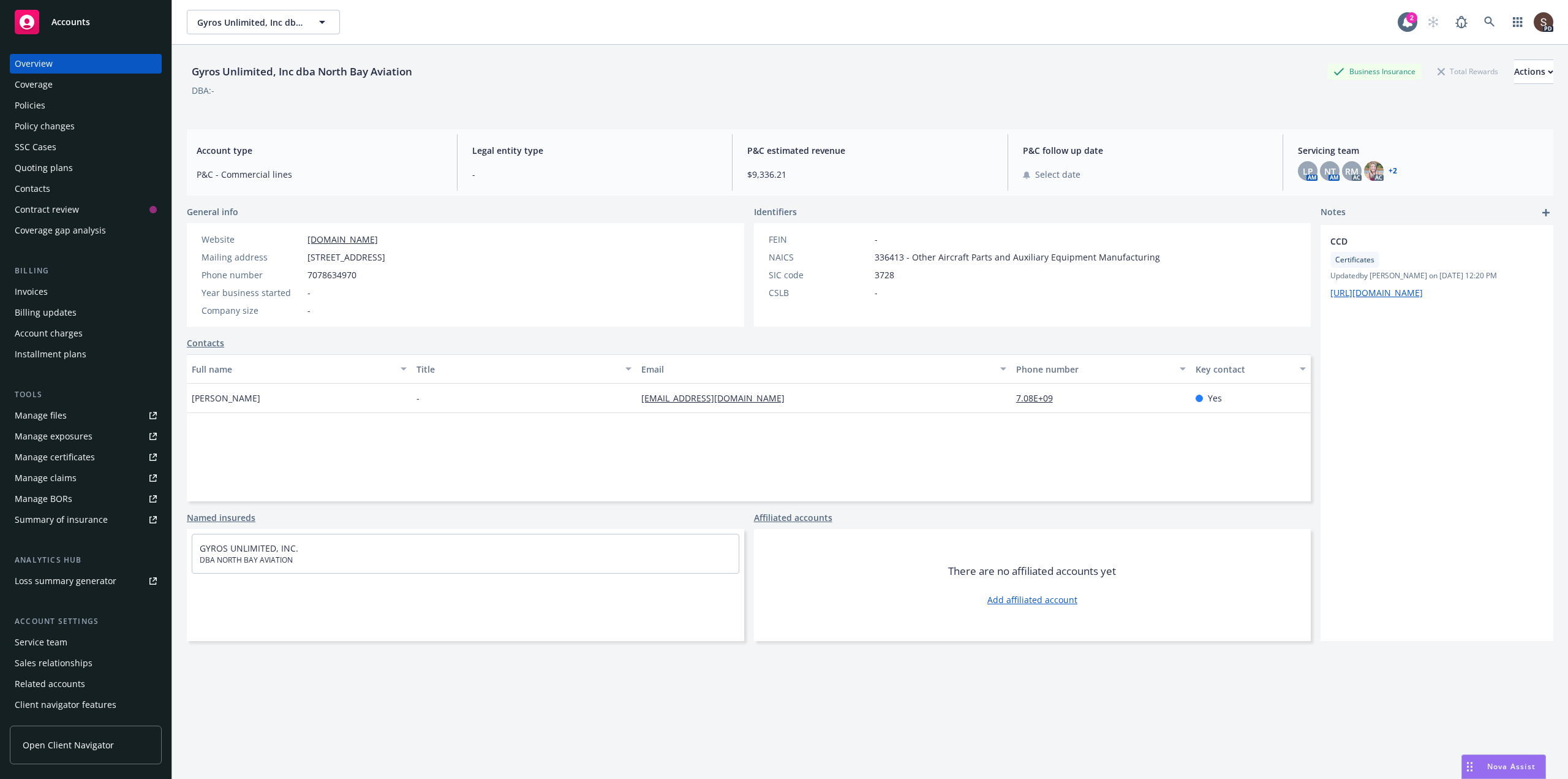
click at [34, 103] on div "Policies" at bounding box center [30, 105] width 30 height 20
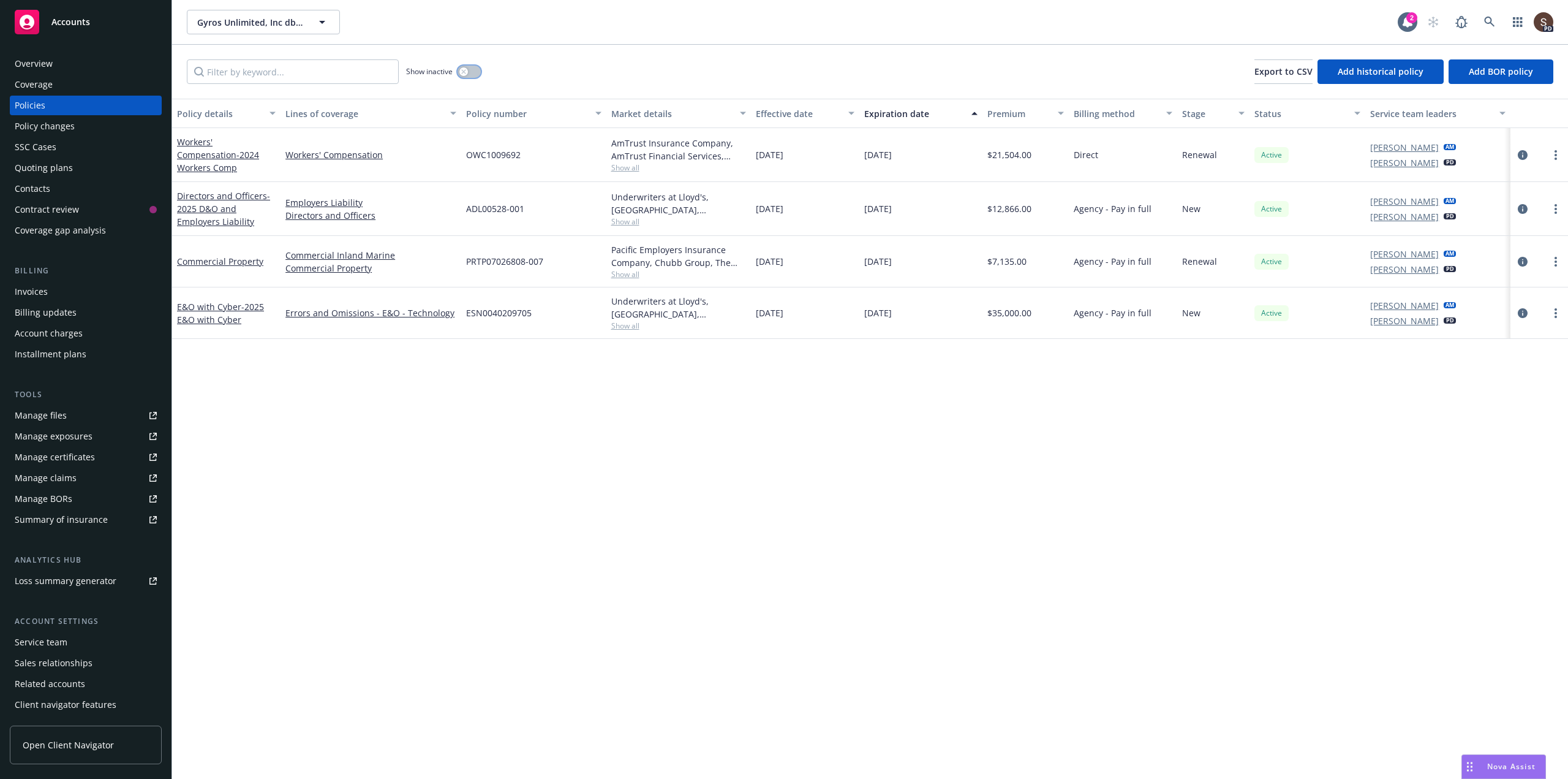
click at [475, 70] on button "button" at bounding box center [469, 71] width 24 height 12
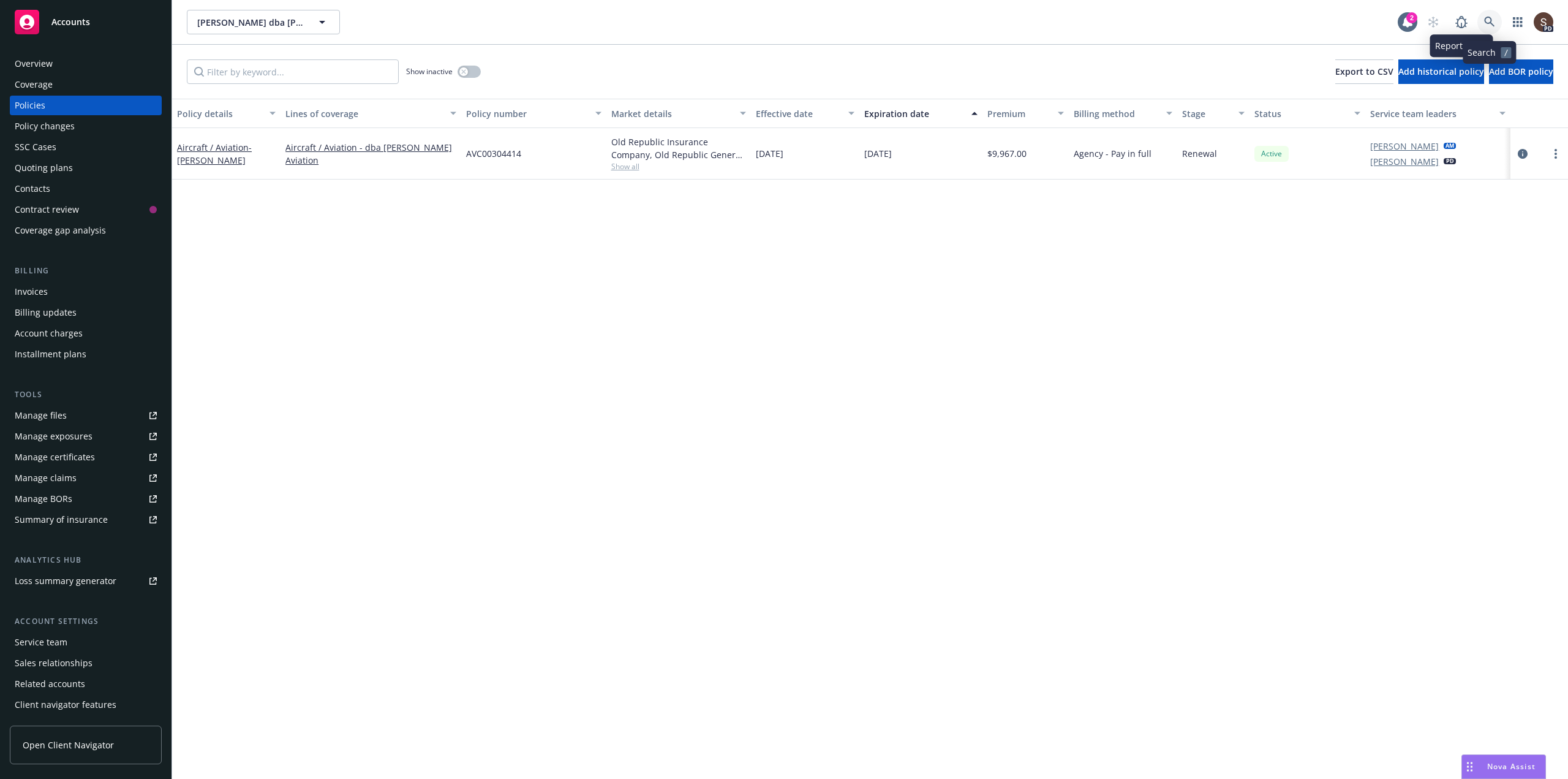
click at [1486, 23] on icon at bounding box center [1489, 21] width 10 height 10
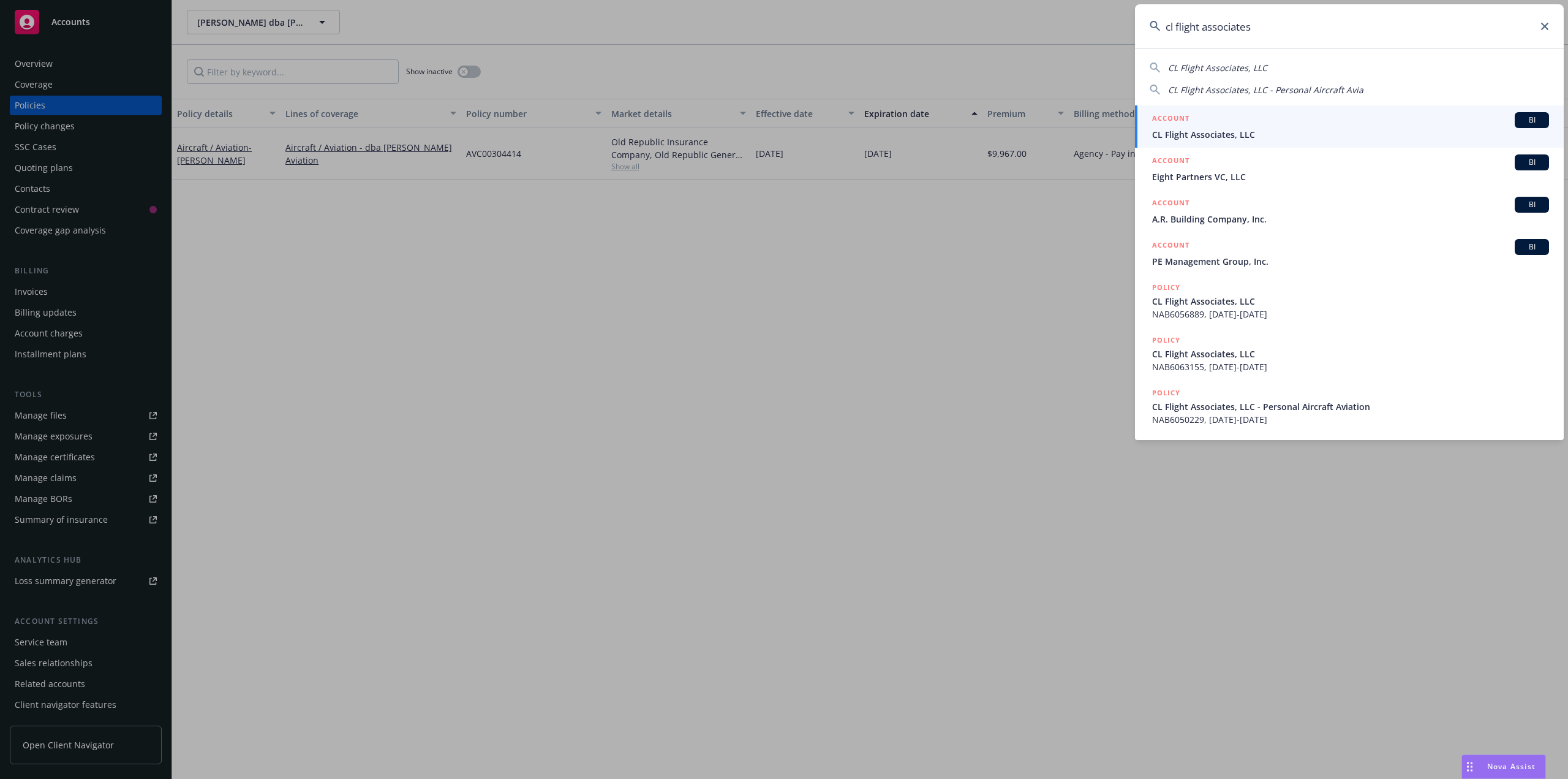
type input "cl flight associates"
click at [1258, 136] on span "CL Flight Associates, LLC" at bounding box center [1350, 134] width 396 height 13
